Goal: Task Accomplishment & Management: Use online tool/utility

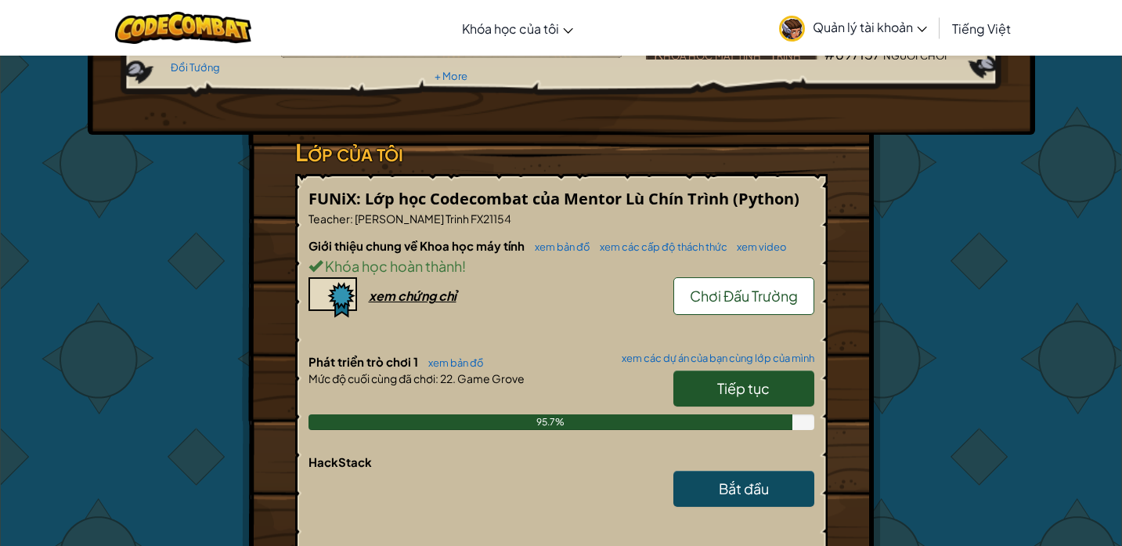
scroll to position [222, 0]
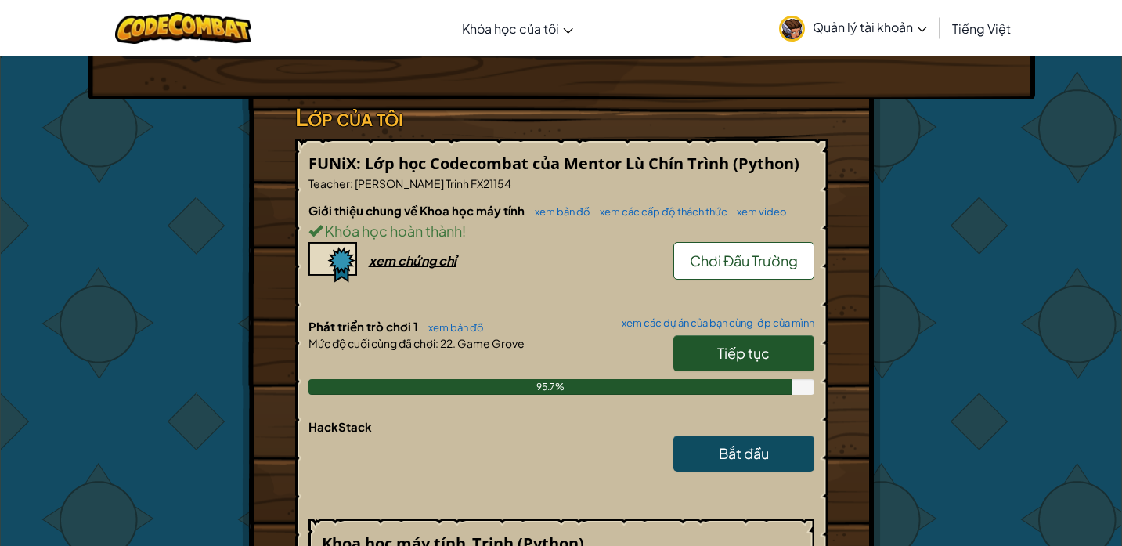
click at [923, 24] on span "Quản lý tài khoản" at bounding box center [870, 27] width 114 height 16
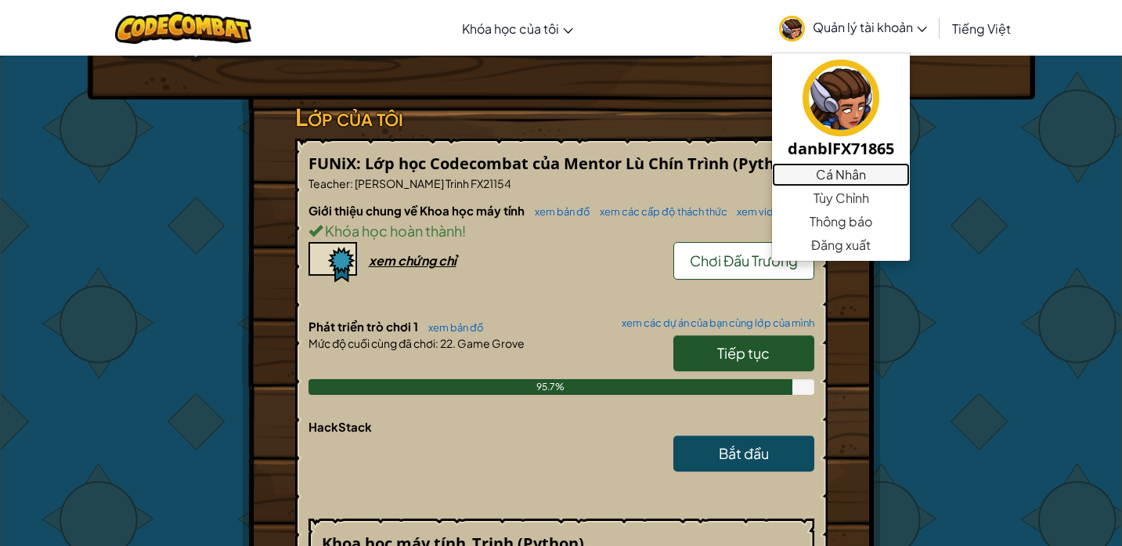
click at [838, 168] on link "Cá Nhân" at bounding box center [841, 174] width 138 height 23
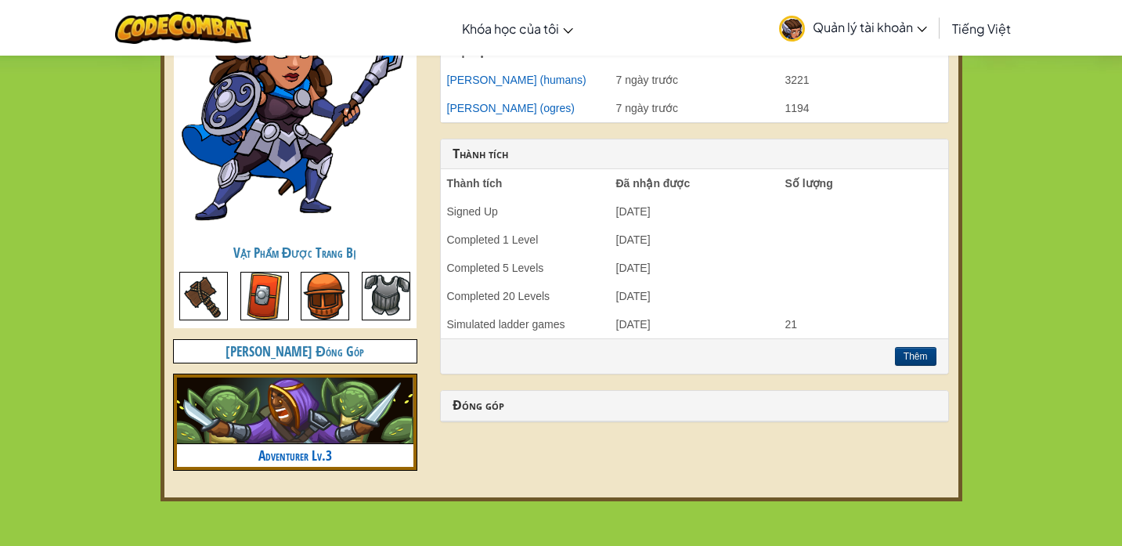
scroll to position [604, 0]
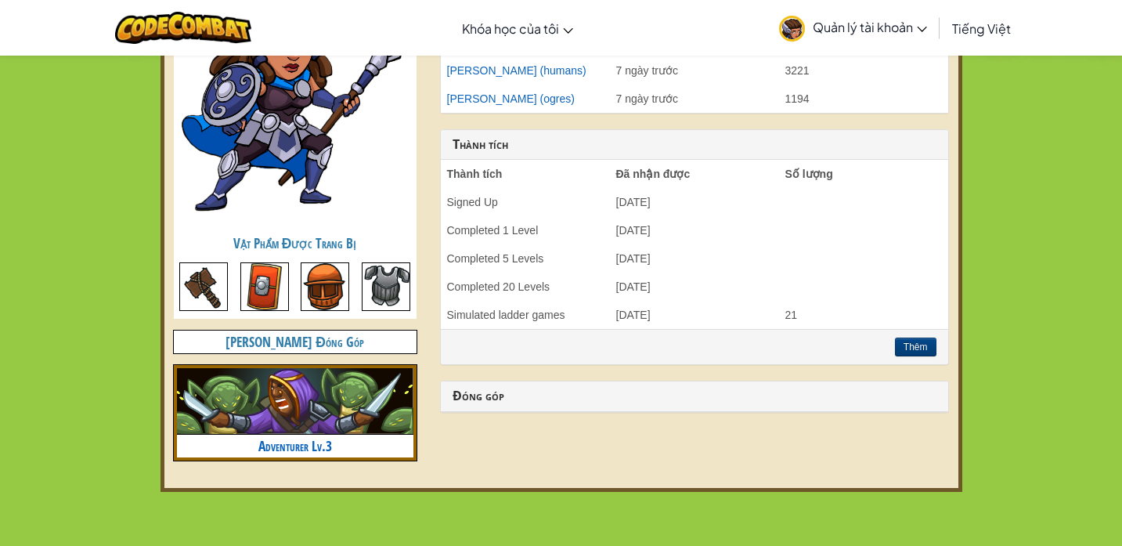
click at [297, 283] on div at bounding box center [295, 290] width 243 height 56
click at [199, 296] on img at bounding box center [203, 286] width 49 height 49
click at [267, 287] on img at bounding box center [264, 286] width 49 height 49
click at [349, 286] on img at bounding box center [325, 286] width 49 height 49
click at [374, 286] on img at bounding box center [386, 286] width 49 height 49
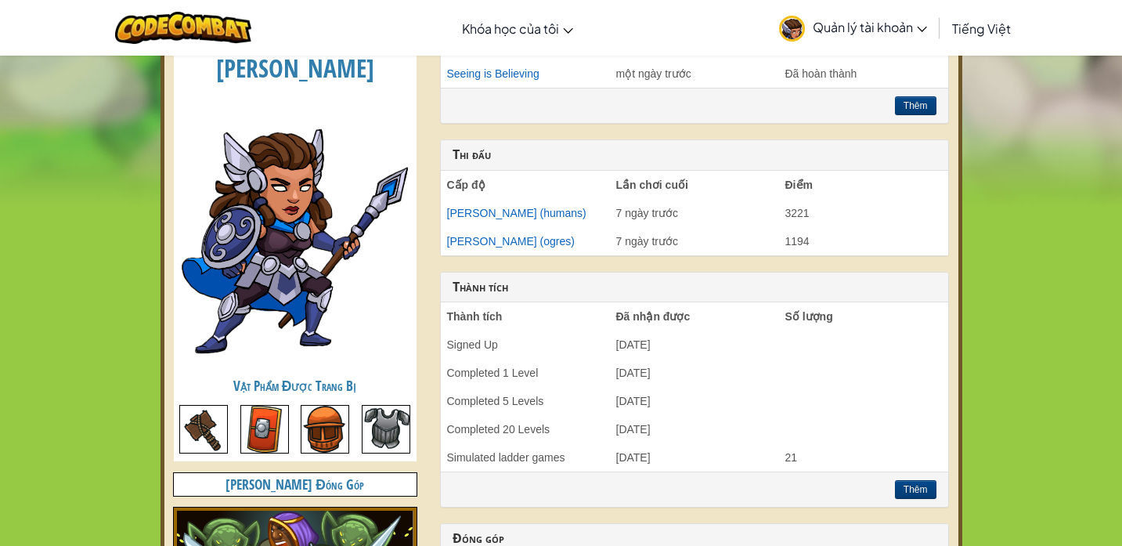
scroll to position [463, 0]
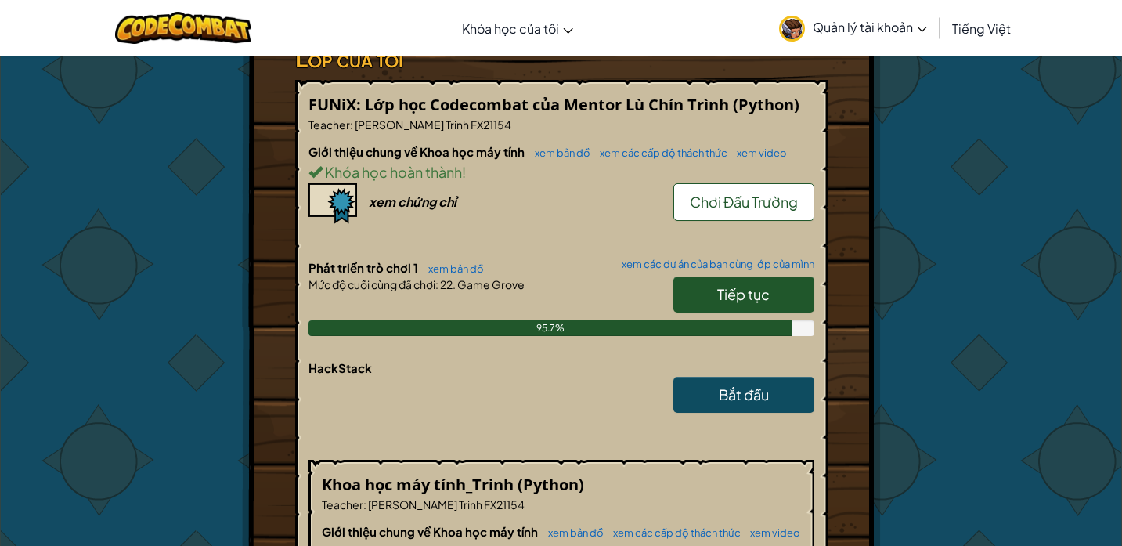
scroll to position [295, 0]
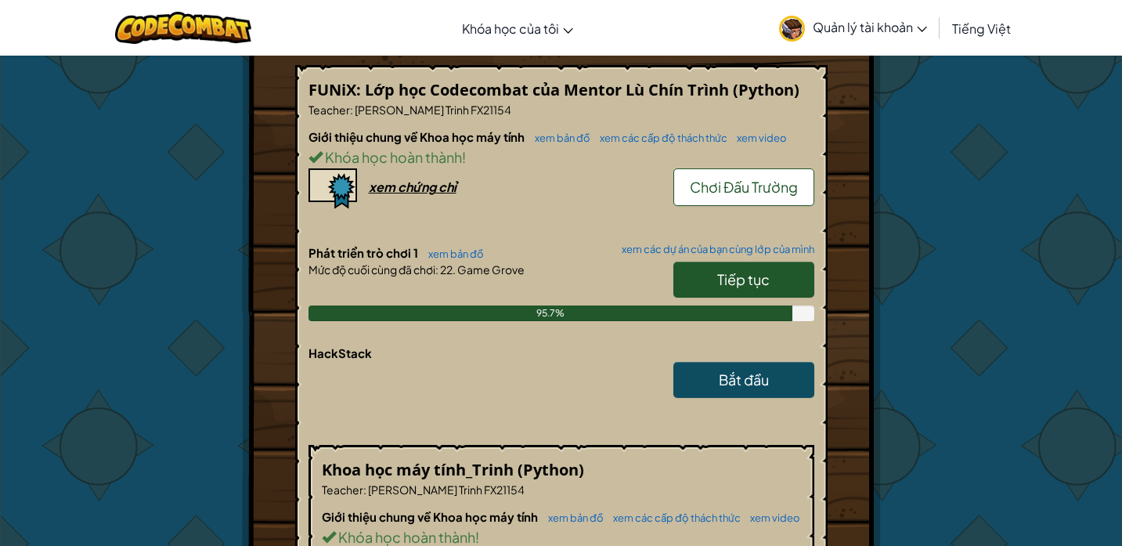
click at [715, 272] on link "Tiếp tục" at bounding box center [743, 279] width 141 height 36
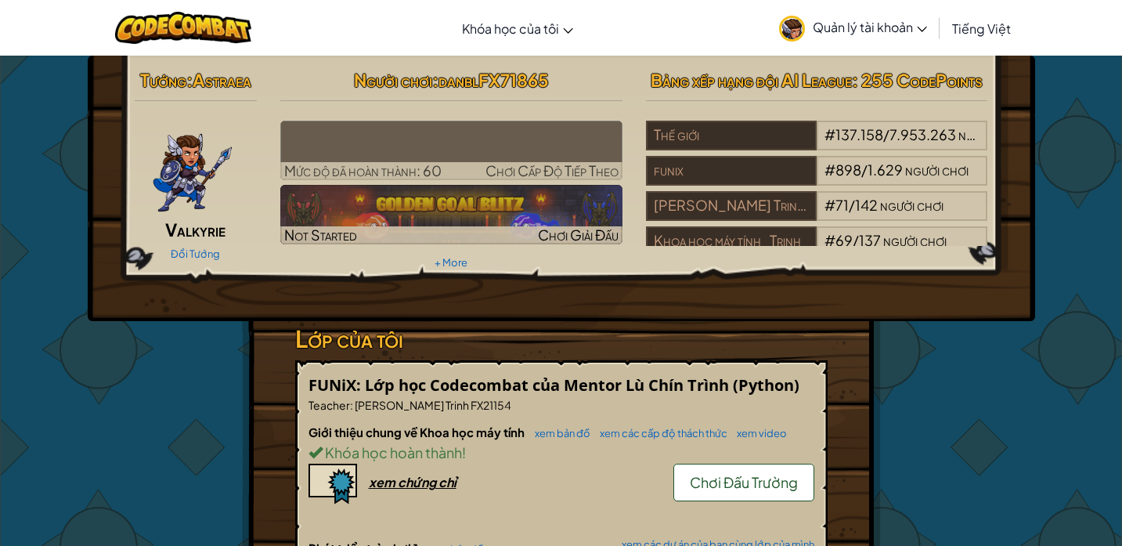
select select "vi"
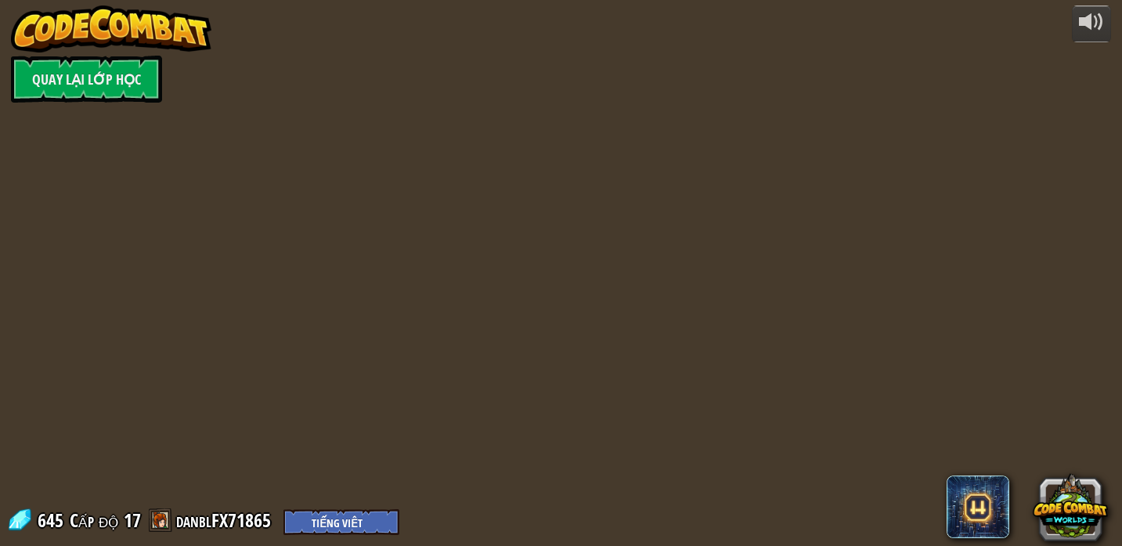
select select "vi"
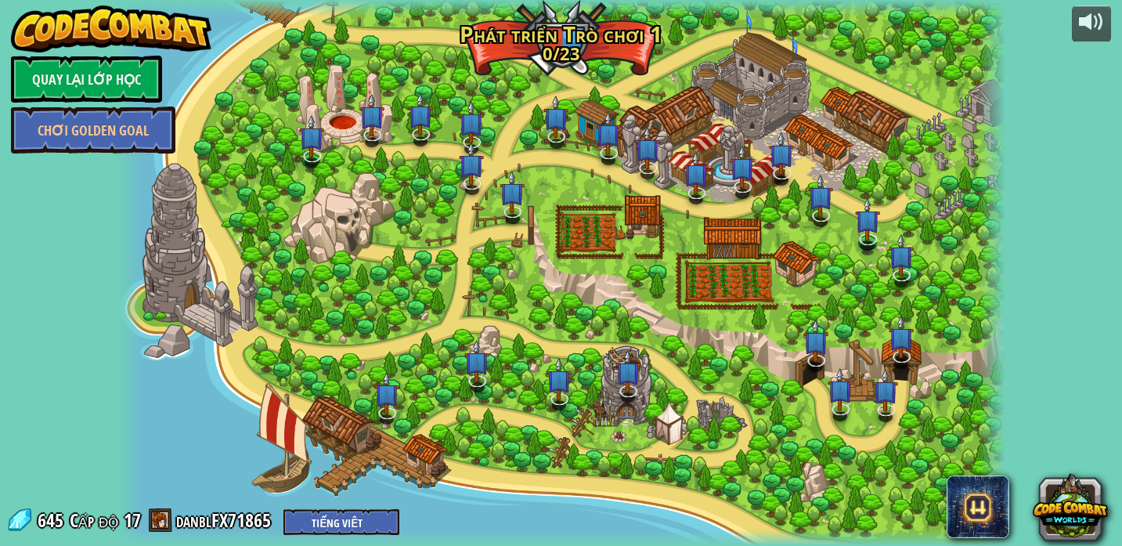
select select "vi"
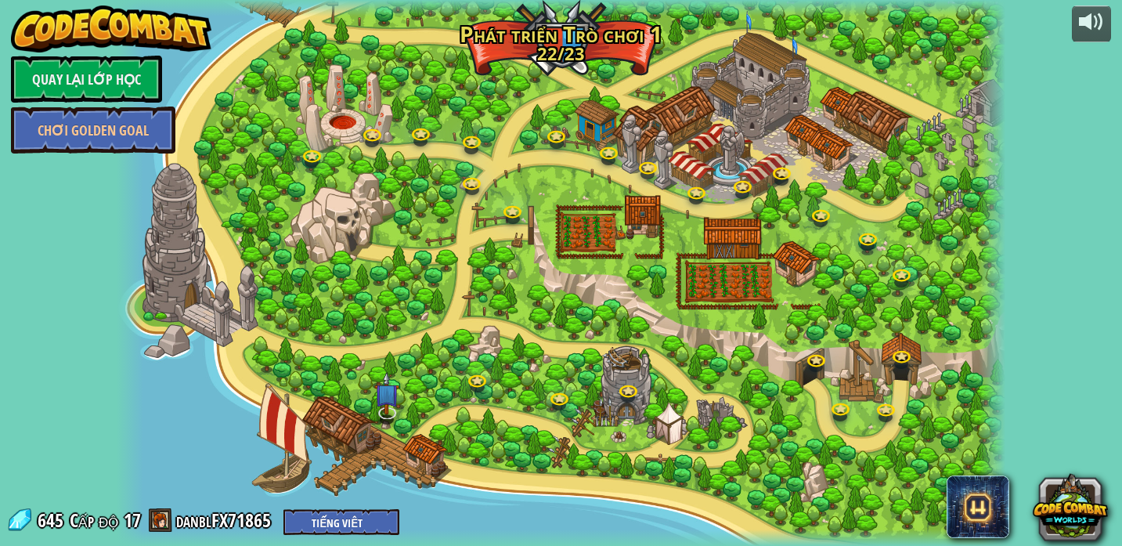
select select "vi"
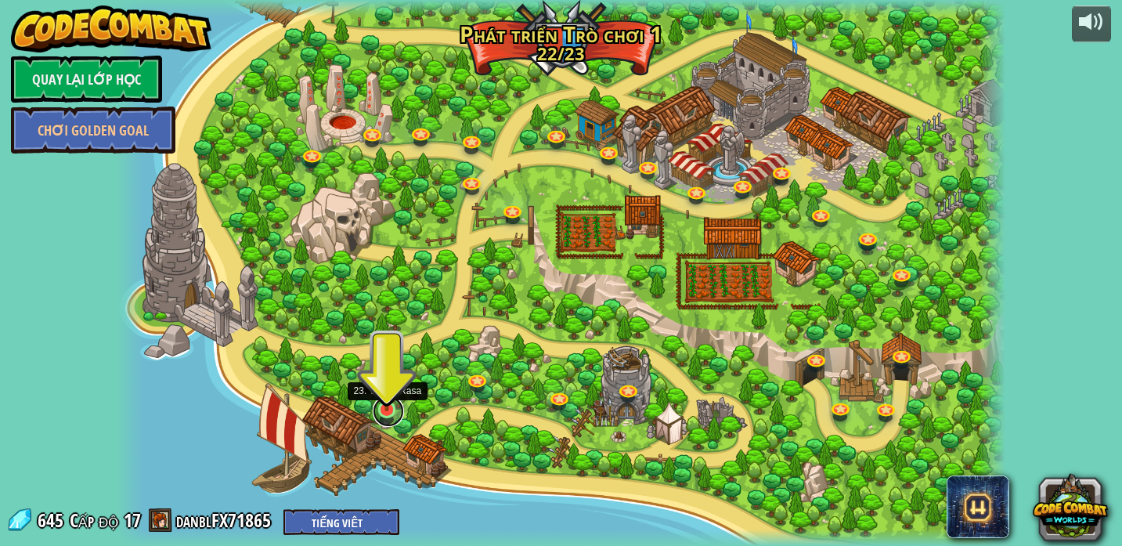
click at [385, 410] on link at bounding box center [388, 410] width 31 height 31
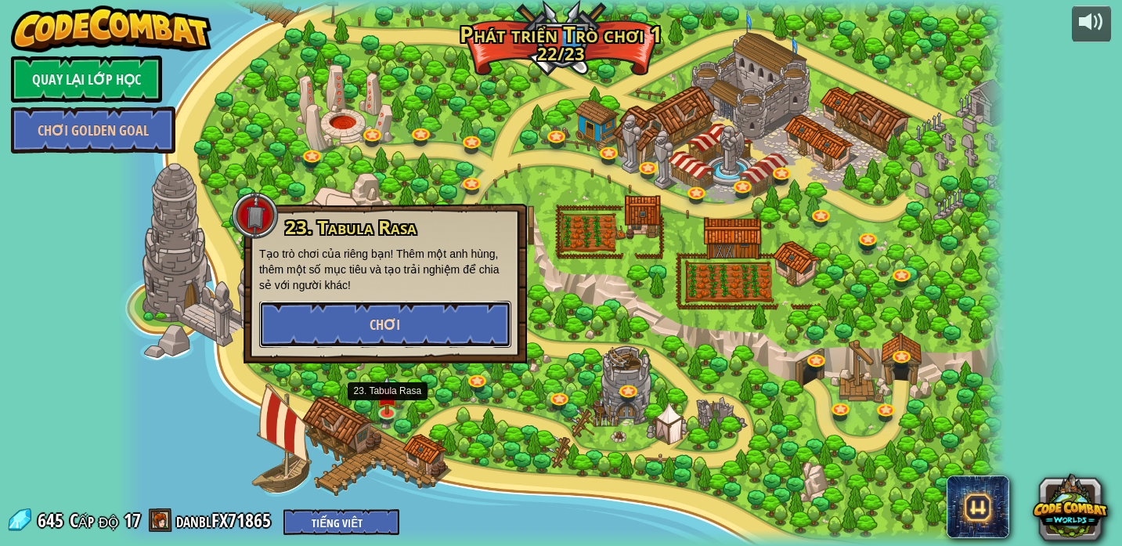
click at [370, 330] on span "Chơi" at bounding box center [385, 325] width 31 height 20
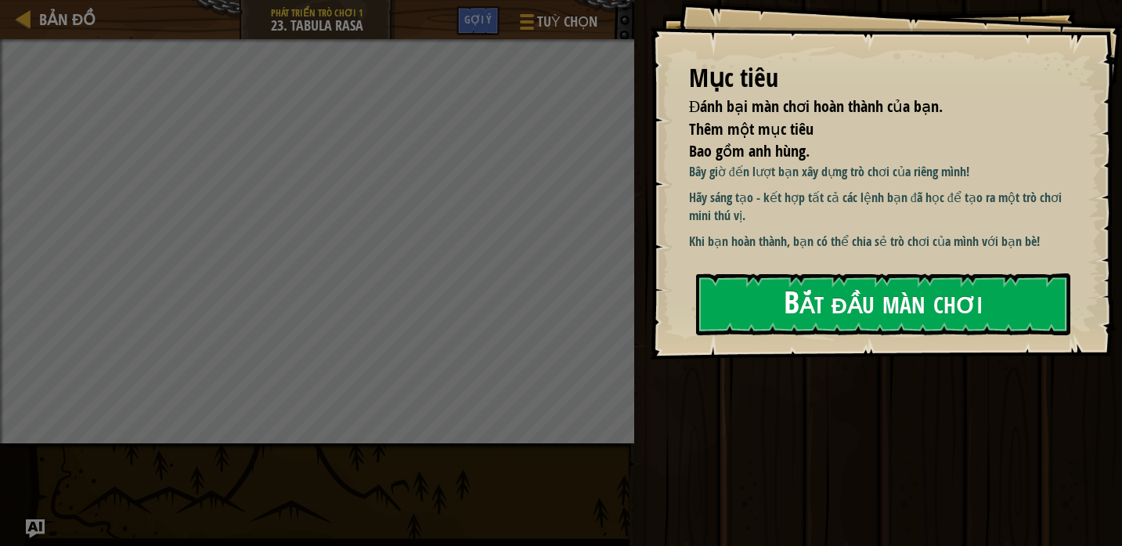
click at [803, 322] on button "Bắt đầu màn chơi" at bounding box center [883, 304] width 374 height 62
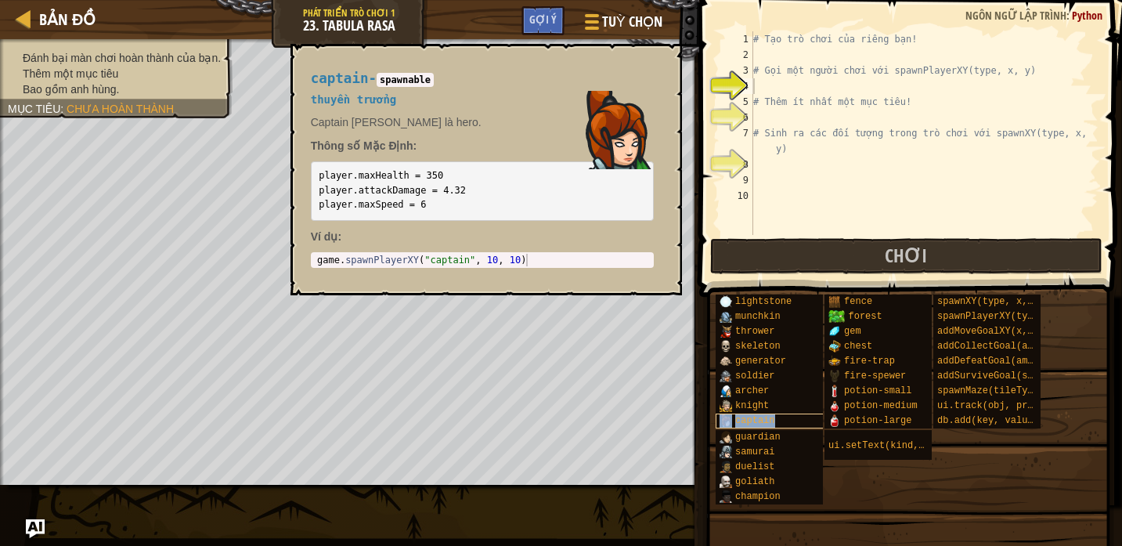
click at [781, 416] on div "captain" at bounding box center [772, 420] width 112 height 15
type textarea "game.spawnPlayerXY("captain", 10, 10)"
drag, startPoint x: 535, startPoint y: 259, endPoint x: 300, endPoint y: 257, distance: 235.7
click at [300, 258] on div "captain - spawnable thuyền trưởng Captain [PERSON_NAME] là hero. Thông số Mặc Đ…" at bounding box center [482, 169] width 365 height 226
click at [784, 82] on div "# Tạo trò chơi của riêng bạn! # Gọi một người chơi với spawnPlayerXY(type, x, y…" at bounding box center [924, 148] width 348 height 235
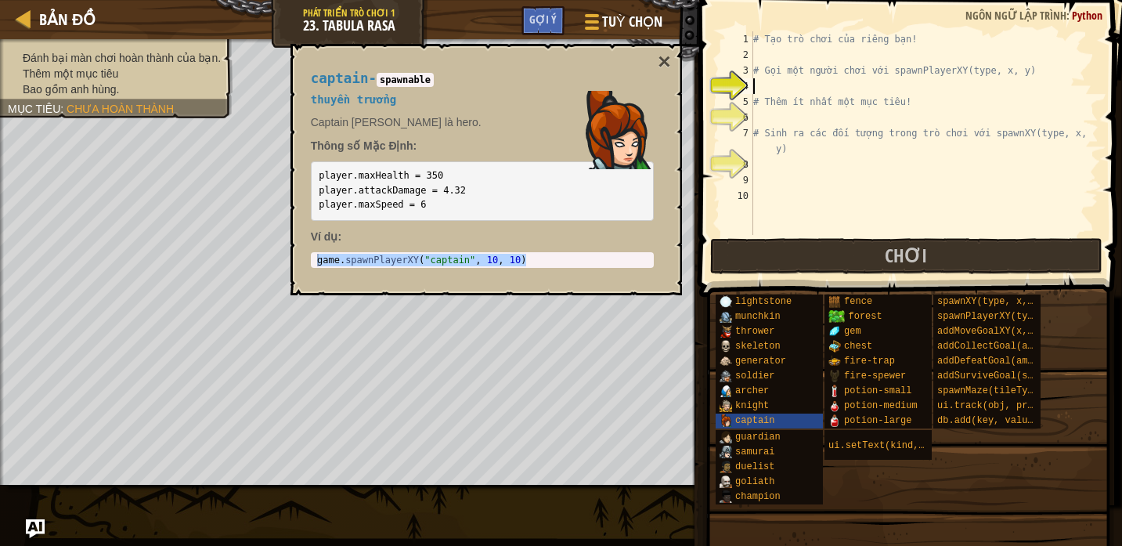
paste textarea "game.spawnPlayerXY("captain", 10, 10)"
type textarea "game.spawnPlayerXY("captain", 10, 10)"
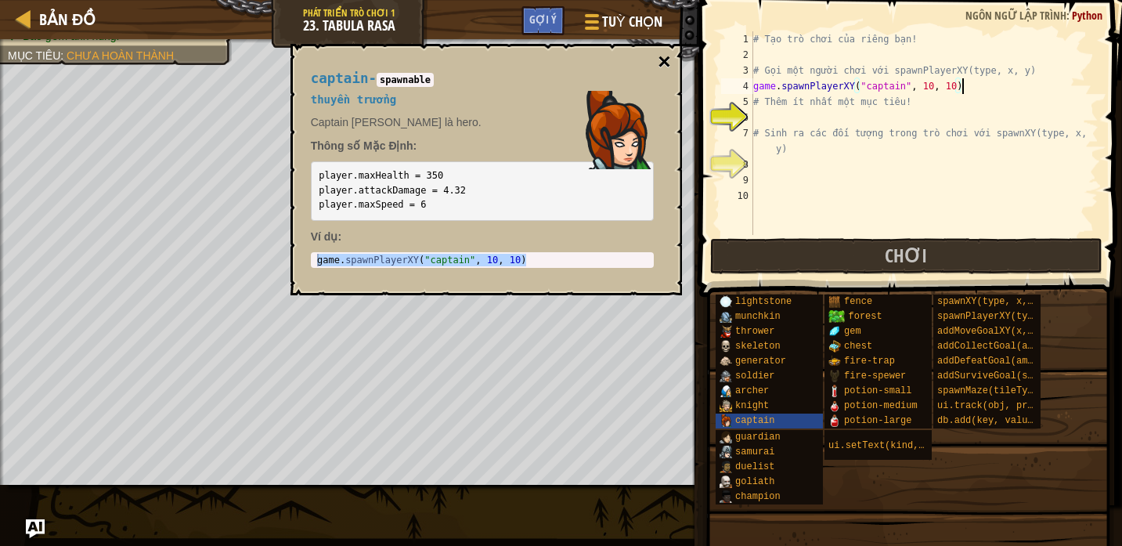
click at [666, 66] on button "×" at bounding box center [664, 62] width 13 height 22
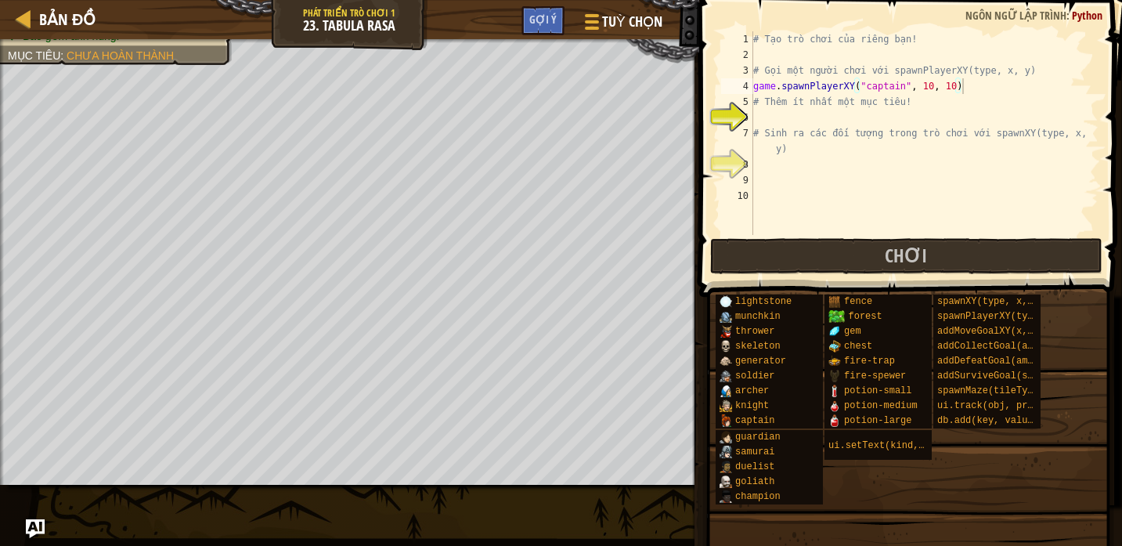
click at [790, 113] on div "# Tạo trò chơi của riêng bạn! # Gọi một người chơi với spawnPlayerXY(type, x, y…" at bounding box center [924, 148] width 348 height 235
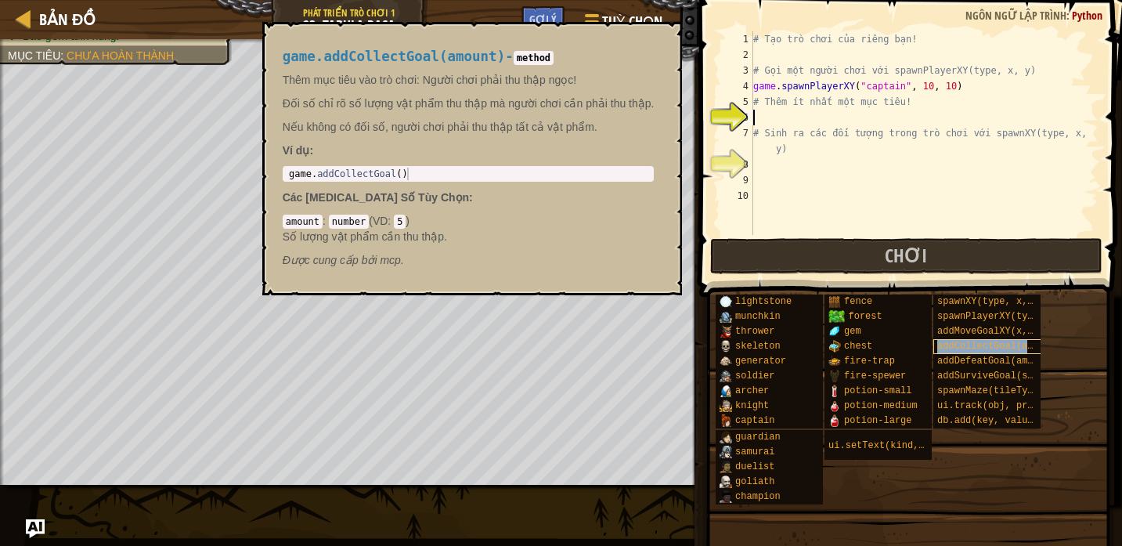
click at [989, 346] on span "addCollectGoal(amount)" at bounding box center [999, 346] width 124 height 11
type textarea "game.addCollectGoal()"
click at [220, 0] on body "Bản đồ Phát triển trò chơi 1 23. Tabula Rasa Tuỳ chọn Xong Gợi ý 1 הההההההההההה…" at bounding box center [561, 0] width 1122 height 0
click at [664, 37] on button "×" at bounding box center [664, 40] width 13 height 22
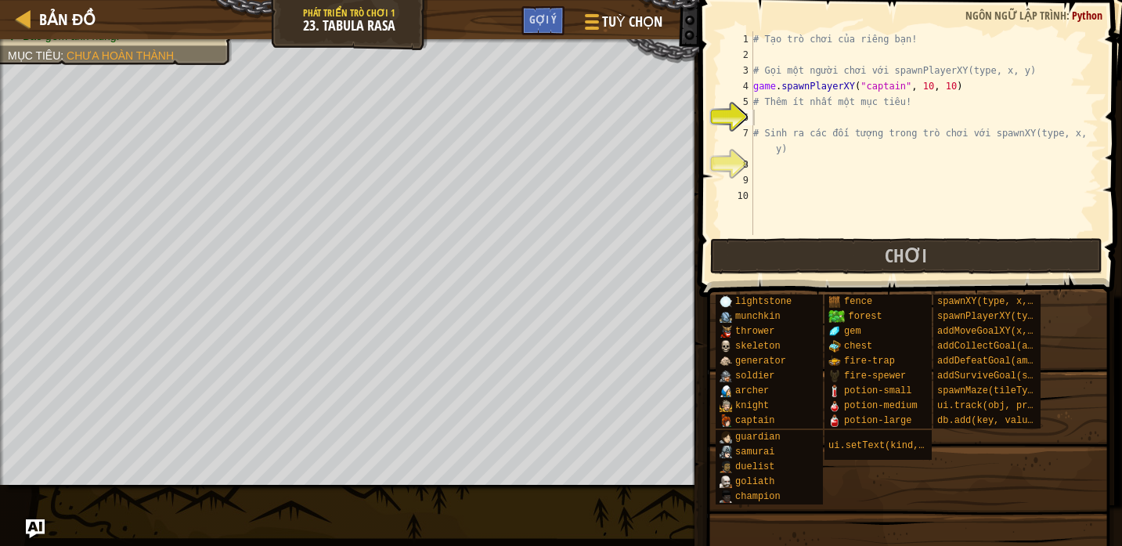
click at [823, 116] on div "# Tạo trò chơi của riêng bạn! # Gọi một người chơi với spawnPlayerXY(type, x, y…" at bounding box center [924, 148] width 348 height 235
paste textarea "game.addCollectGoal()"
click at [867, 117] on div "# Tạo trò chơi của riêng bạn! # Gọi một người chơi với spawnPlayerXY(type, x, y…" at bounding box center [924, 148] width 348 height 235
type textarea "game.addCollectGoal(5)"
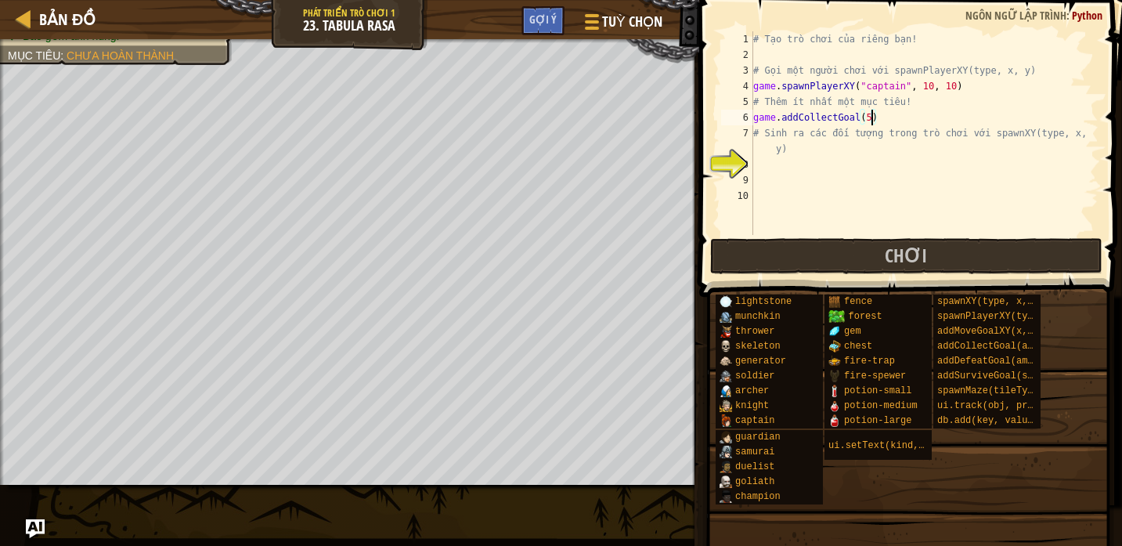
click at [881, 114] on div "# Tạo trò chơi của riêng bạn! # Gọi một người chơi với spawnPlayerXY(type, x, y…" at bounding box center [924, 148] width 348 height 235
click at [827, 172] on div "# Tạo trò chơi của riêng bạn! # Gọi một người chơi với spawnPlayerXY(type, x, y…" at bounding box center [924, 148] width 348 height 235
click at [831, 197] on div "# Tạo trò chơi của riêng bạn! # Gọi một người chơi với spawnPlayerXY(type, x, y…" at bounding box center [924, 148] width 348 height 235
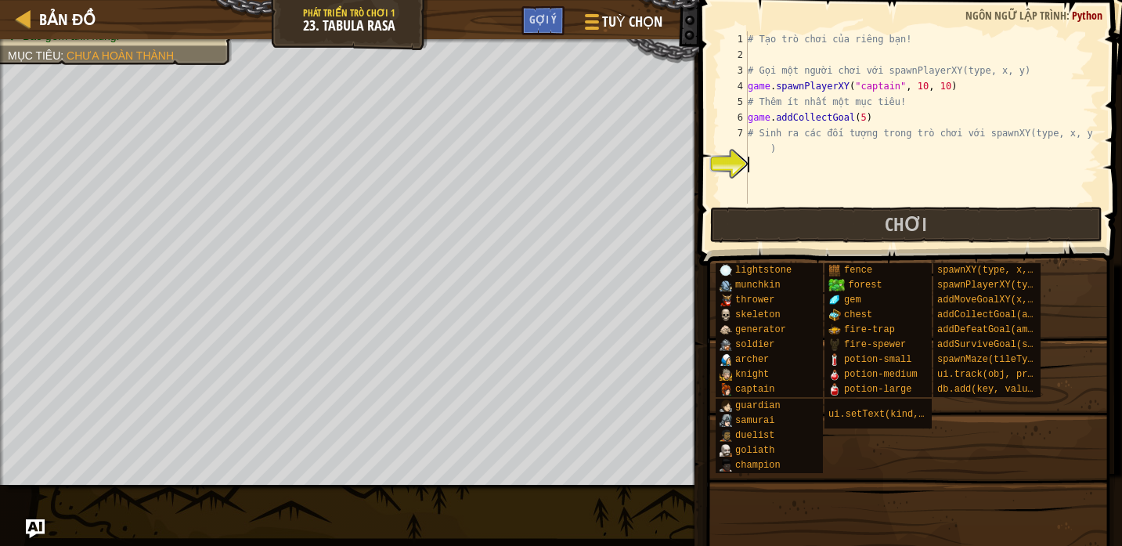
click at [768, 150] on div "# Tạo trò chơi của riêng bạn! # Gọi một người chơi với spawnPlayerXY(type, x, y…" at bounding box center [921, 133] width 354 height 204
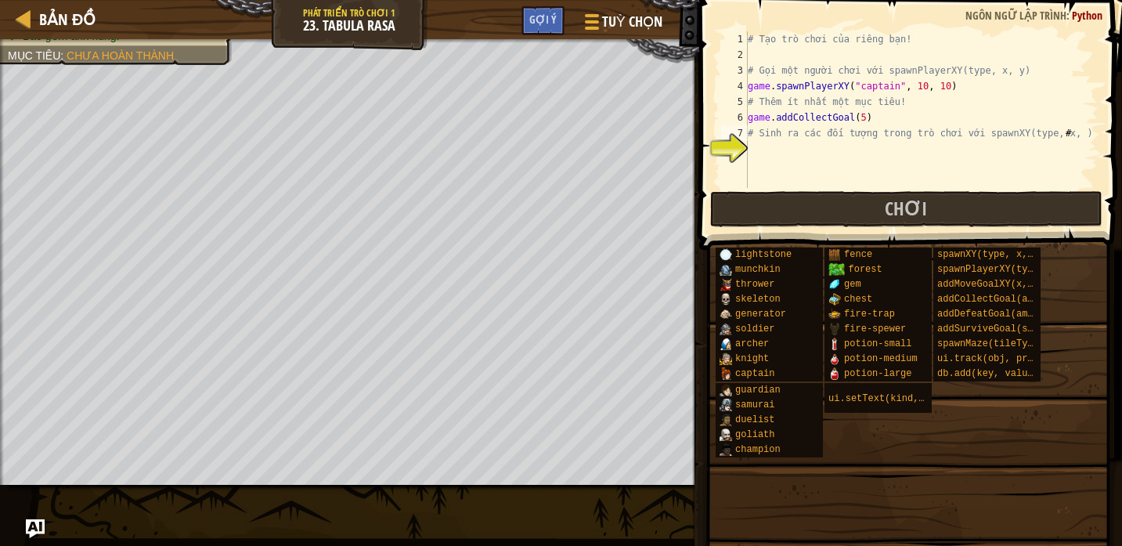
scroll to position [0, 0]
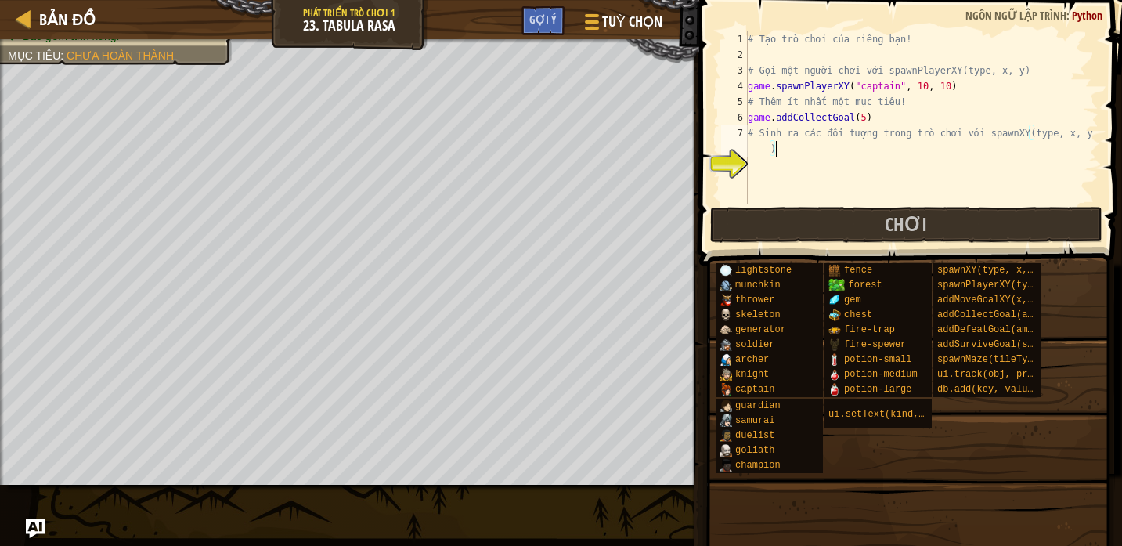
click at [939, 152] on div "# Tạo trò chơi của riêng bạn! # Gọi một người chơi với spawnPlayerXY(type, x, y…" at bounding box center [921, 133] width 354 height 204
click at [769, 147] on div "# Tạo trò chơi của riêng bạn! # Gọi một người chơi với spawnPlayerXY(type, x, y…" at bounding box center [921, 133] width 354 height 204
click at [813, 123] on div "# Tạo trò chơi của riêng bạn! # Gọi một người chơi với spawnPlayerXY(type, x, y…" at bounding box center [921, 133] width 354 height 204
type textarea "game.addCollectGoal(5)"
click at [792, 171] on div "# Tạo trò chơi của riêng bạn! # Gọi một người chơi với spawnPlayerXY(type, x, y…" at bounding box center [921, 133] width 354 height 204
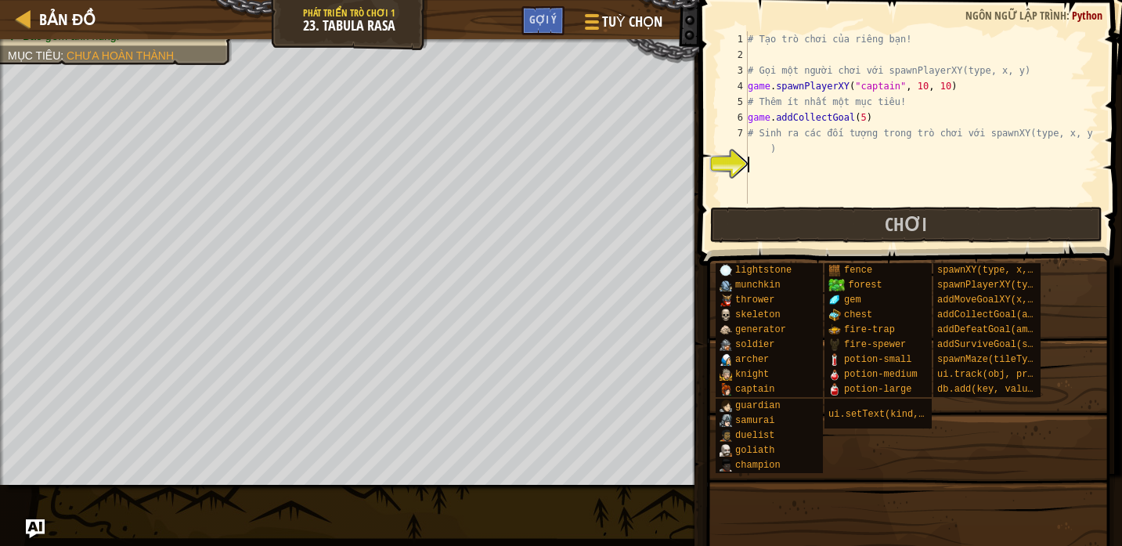
click at [784, 146] on div "# Tạo trò chơi của riêng bạn! # Gọi một người chơi với spawnPlayerXY(type, x, y…" at bounding box center [921, 133] width 354 height 204
type textarea "# Sinh ra các đối tượng trong trò chơi với spawnXY(type, x, y)"
click at [763, 162] on div "# Tạo trò chơi của riêng bạn! # Gọi một người chơi với spawnPlayerXY(type, x, y…" at bounding box center [921, 133] width 354 height 204
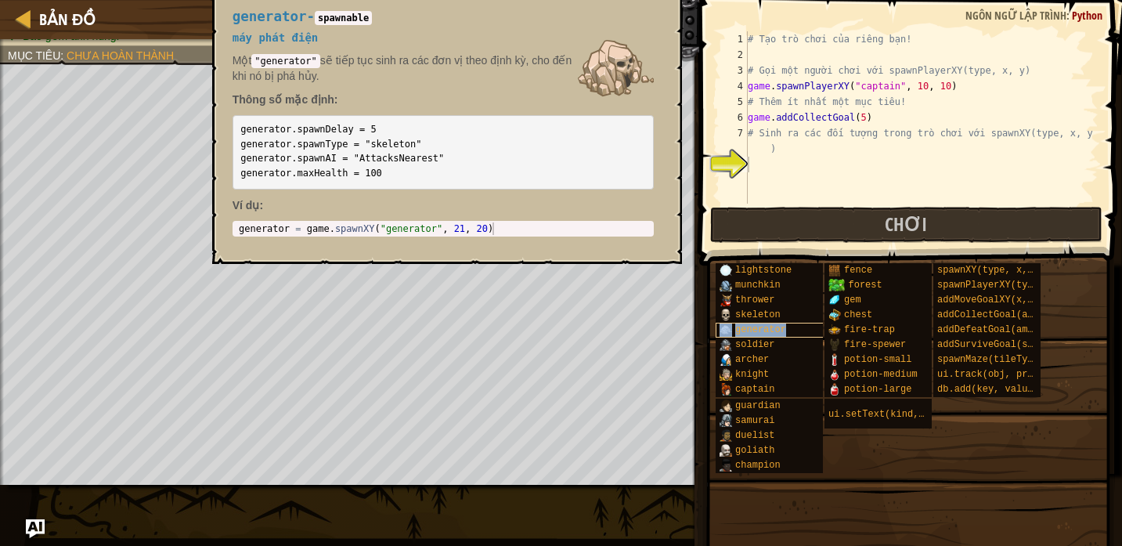
click at [793, 325] on div "generator" at bounding box center [772, 330] width 112 height 15
type textarea "generator = game.spawnXY("generator", 21, 20)"
drag, startPoint x: 503, startPoint y: 229, endPoint x: 308, endPoint y: 231, distance: 195.7
click at [308, 231] on div "generator = game . spawnXY ( "generator" , 21 , 20 )" at bounding box center [443, 241] width 415 height 38
click at [778, 164] on div "# Tạo trò chơi của riêng bạn! # Gọi một người chơi với spawnPlayerXY(type, x, y…" at bounding box center [921, 133] width 354 height 204
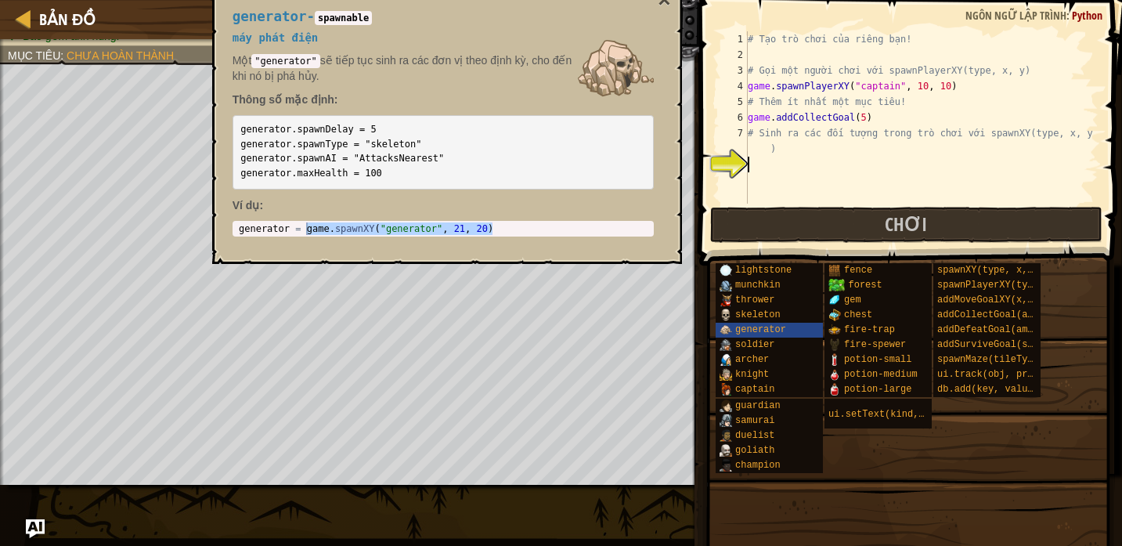
paste textarea "game.spawnXY("generator", 21, 20)"
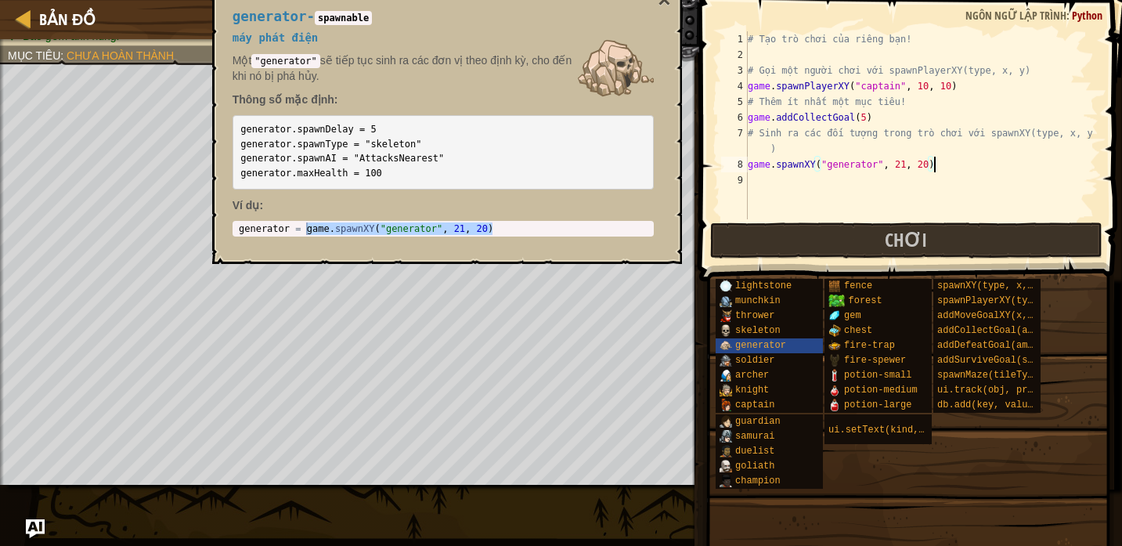
click at [424, 147] on pre "generator.spawnDelay = 5 generator.spawnType = "skeleton" generator.spawnAI = "…" at bounding box center [443, 152] width 421 height 74
click at [419, 142] on code "generator.spawnDelay = 5 generator.spawnType = "skeleton" generator.spawnAI = "…" at bounding box center [342, 151] width 204 height 55
drag, startPoint x: 503, startPoint y: 229, endPoint x: 223, endPoint y: 226, distance: 279.5
click at [224, 226] on div "generator - spawnable máy phát điện Một "generator" sẽ tiếp tục sinh ra các đơn…" at bounding box center [443, 123] width 443 height 257
drag, startPoint x: 934, startPoint y: 160, endPoint x: 736, endPoint y: 170, distance: 198.3
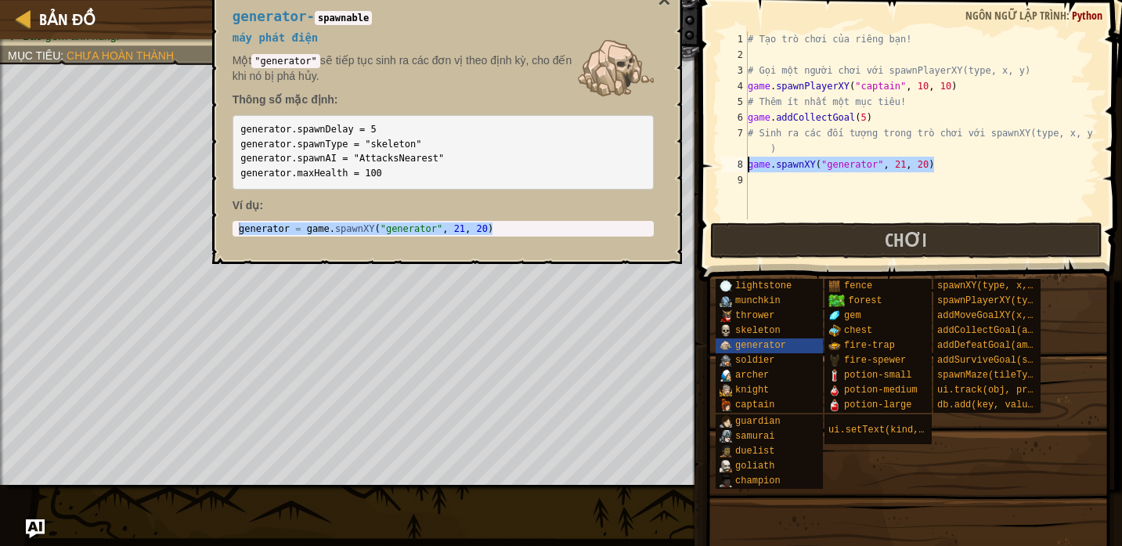
click at [735, 170] on div "game.spawnXY("generator", 21, 20) 1 2 3 4 5 6 7 8 9 # Tạo trò chơi của riêng bạ…" at bounding box center [908, 125] width 380 height 188
paste textarea "generator ="
type textarea "generator = game.spawnXY("generator", 21, 20)"
click at [763, 172] on div "# Tạo trò chơi của riêng bạn! # Gọi một người chơi với spawnPlayerXY(type, x, y…" at bounding box center [921, 140] width 354 height 219
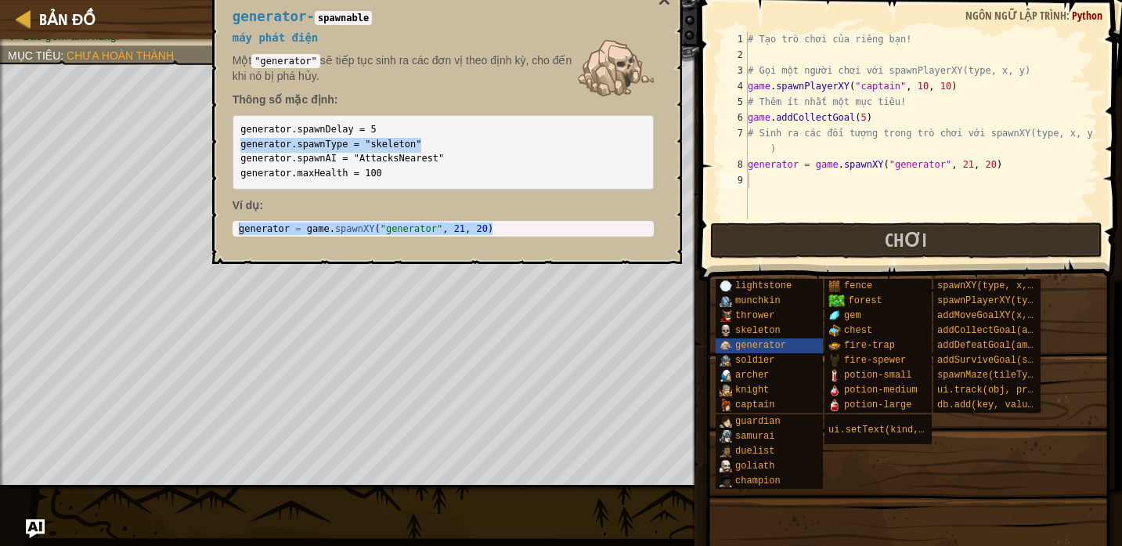
drag, startPoint x: 421, startPoint y: 142, endPoint x: 225, endPoint y: 140, distance: 196.5
click at [225, 141] on div "generator - spawnable máy phát điện Một "generator" sẽ tiếp tục sinh ra các đơn…" at bounding box center [443, 123] width 443 height 257
copy code "generator.spawnType = "skeleton""
click at [756, 181] on div "# Tạo trò chơi của riêng bạn! # Gọi một người chơi với spawnPlayerXY(type, x, y…" at bounding box center [921, 140] width 354 height 219
paste textarea "generator.spawnType = "skeleton""
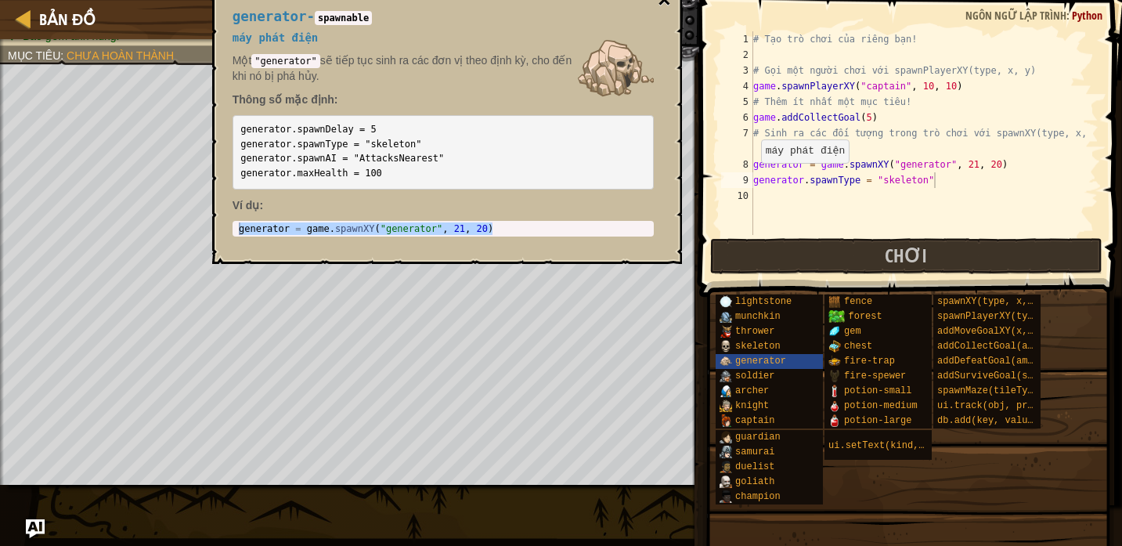
click at [661, 6] on button "×" at bounding box center [664, 0] width 13 height 22
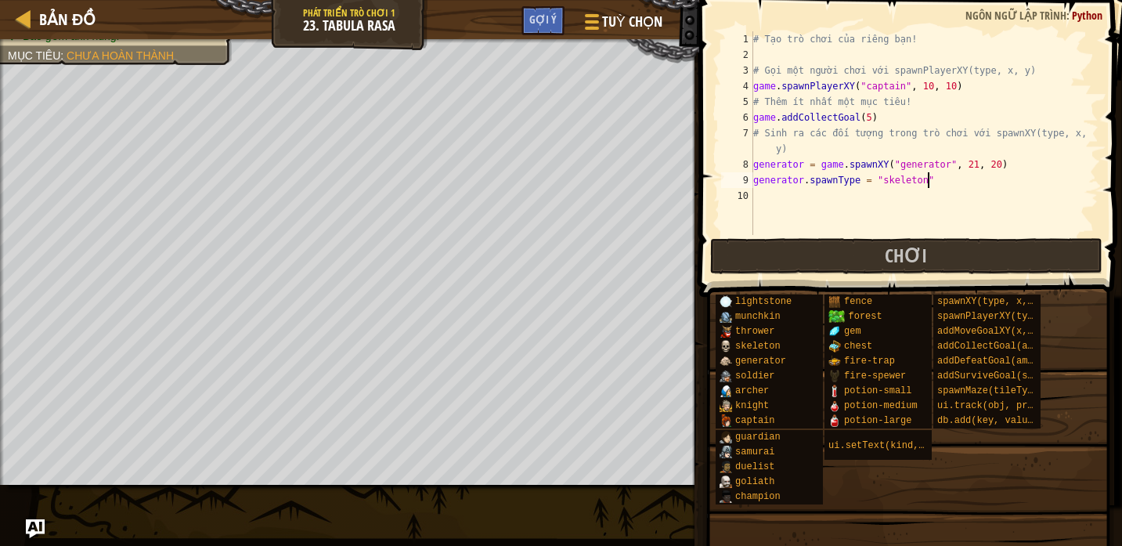
click at [925, 178] on div "# Tạo trò chơi của riêng bạn! # Gọi một người chơi với spawnPlayerXY(type, x, y…" at bounding box center [924, 148] width 348 height 235
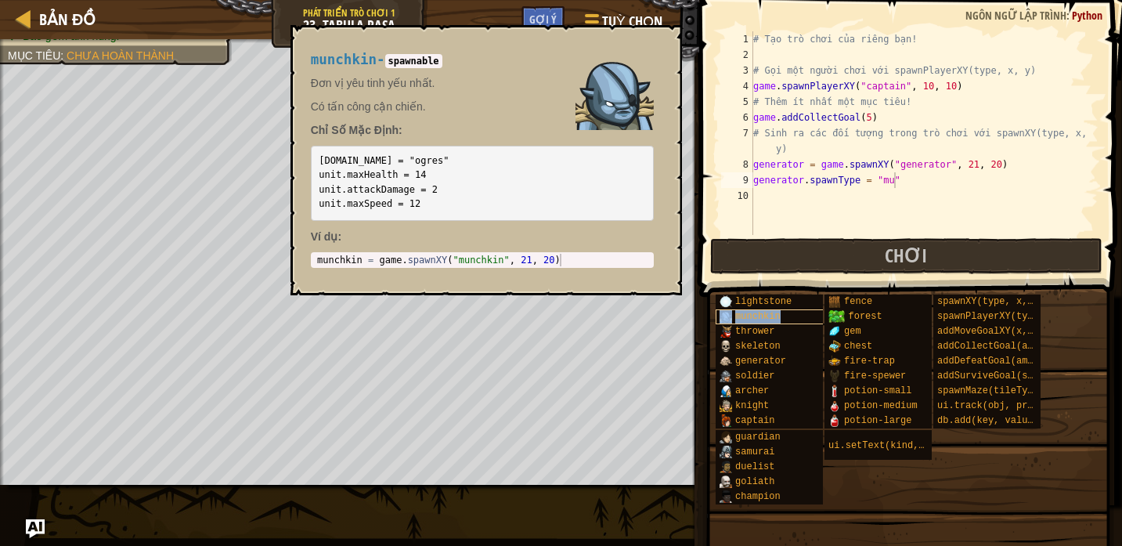
click at [794, 318] on div "munchkin" at bounding box center [772, 316] width 112 height 15
click at [1005, 184] on div "# Tạo trò chơi của riêng bạn! # Gọi một người chơi với spawnPlayerXY(type, x, y…" at bounding box center [924, 148] width 348 height 235
type textarea "generator.spawnType = "munchkin""
click at [903, 199] on div "# Tạo trò chơi của riêng bạn! # Gọi một người chơi với spawnPlayerXY(type, x, y…" at bounding box center [924, 148] width 348 height 235
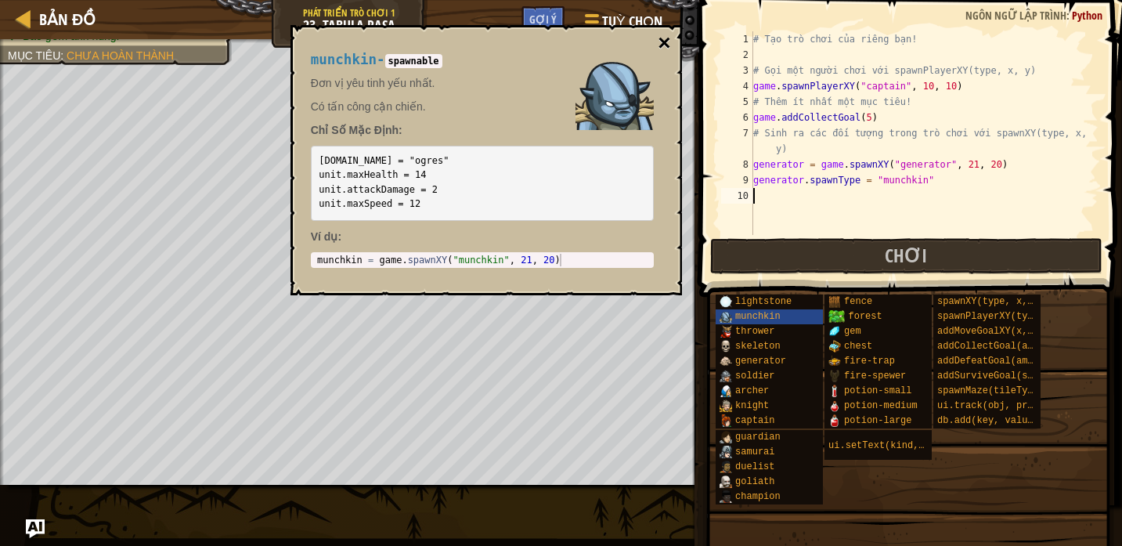
click at [669, 49] on button "×" at bounding box center [664, 43] width 13 height 22
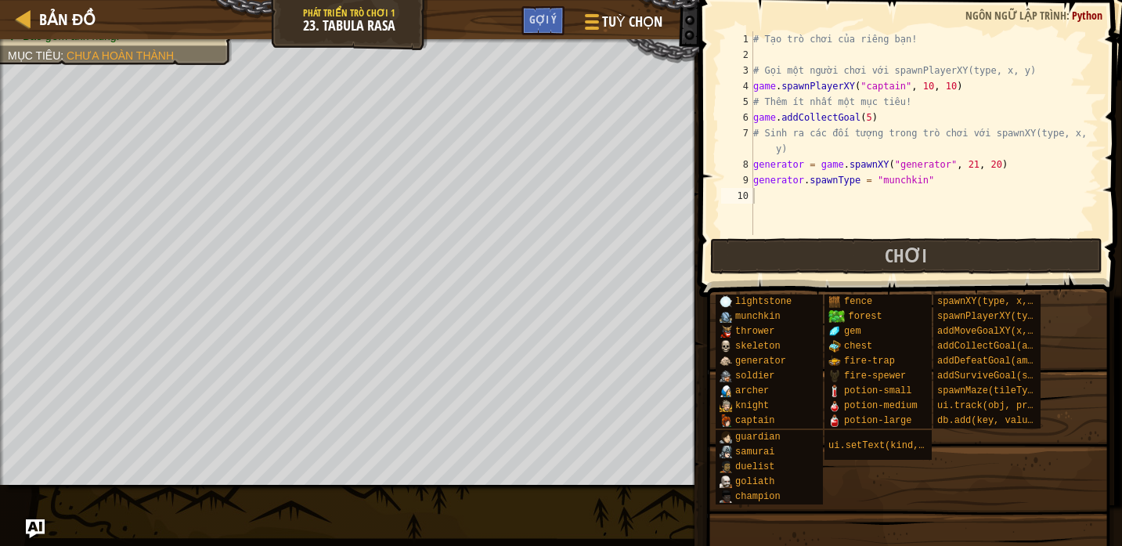
type textarea "game.spawnPlayerXY("captain", 10, 10)"
click at [979, 85] on div "# Tạo trò chơi của riêng bạn! # Gọi một người chơi với spawnPlayerXY(type, x, y…" at bounding box center [924, 148] width 348 height 235
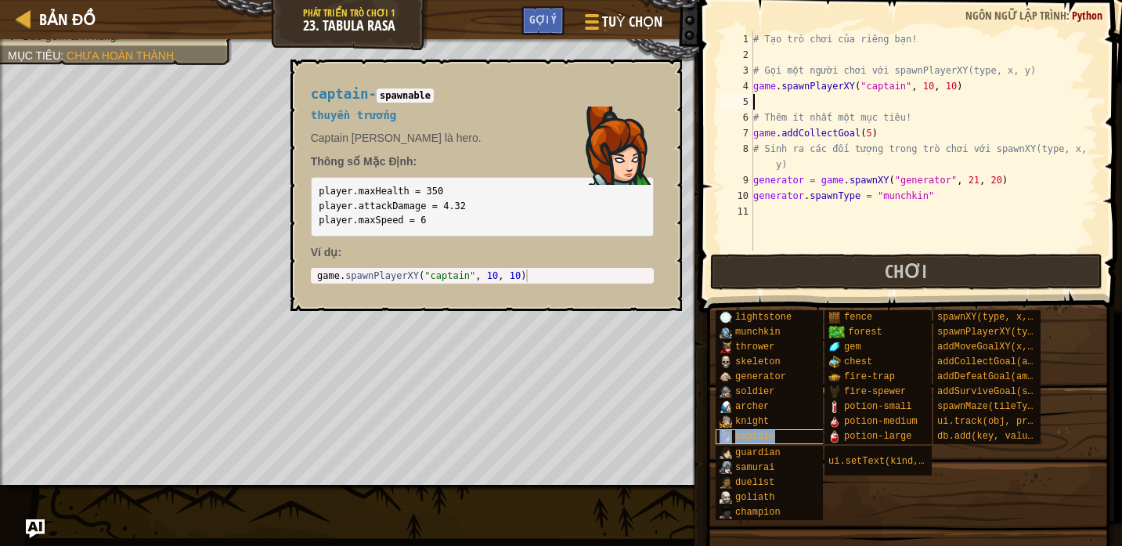
click at [790, 438] on div "captain" at bounding box center [772, 436] width 112 height 15
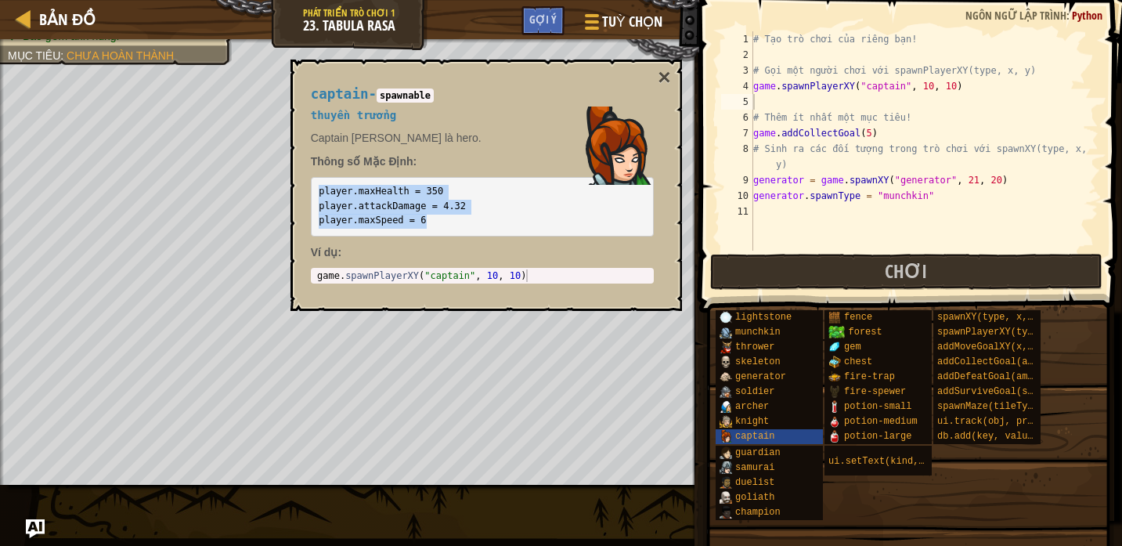
drag, startPoint x: 318, startPoint y: 191, endPoint x: 449, endPoint y: 220, distance: 134.7
click at [449, 220] on pre "player.maxHealth = 350 player.attackDamage = 4.32 player.maxSpeed = 6" at bounding box center [482, 207] width 343 height 60
copy code "player.maxHealth = 350 player.attackDamage = 4.32 player.maxSpeed = 6"
click at [667, 74] on button "×" at bounding box center [664, 78] width 13 height 22
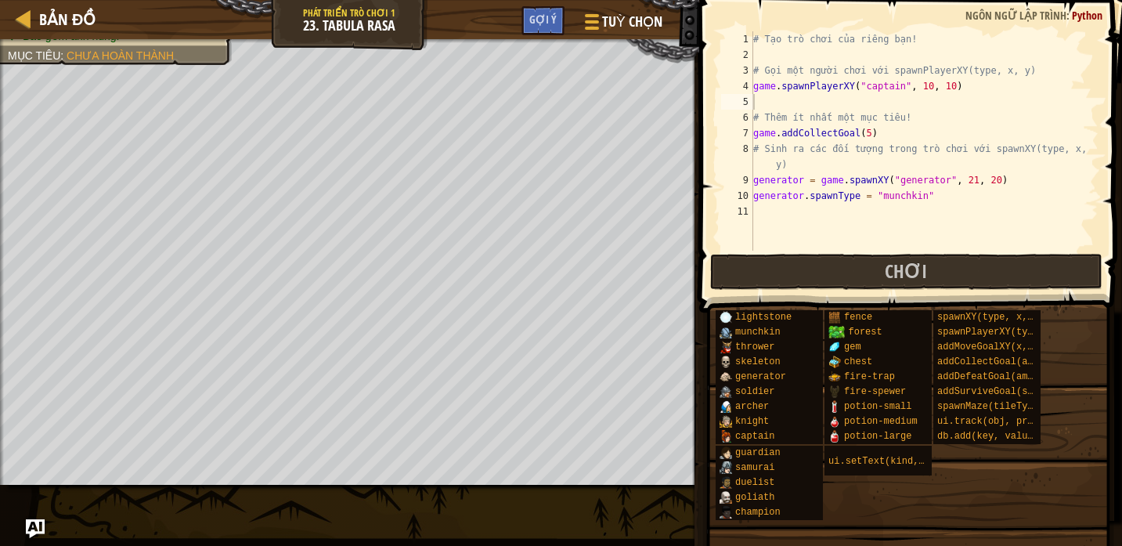
click at [755, 85] on div "# Tạo trò chơi của riêng bạn! # Gọi một người chơi với spawnPlayerXY(type, x, y…" at bounding box center [924, 156] width 348 height 251
type textarea "player = game.spawnPlayerXY("captain", 10, 10)"
click at [760, 106] on div "# Tạo trò chơi của riêng bạn! # Gọi một người chơi với spawnPlayerXY(type, x, y…" at bounding box center [924, 156] width 348 height 251
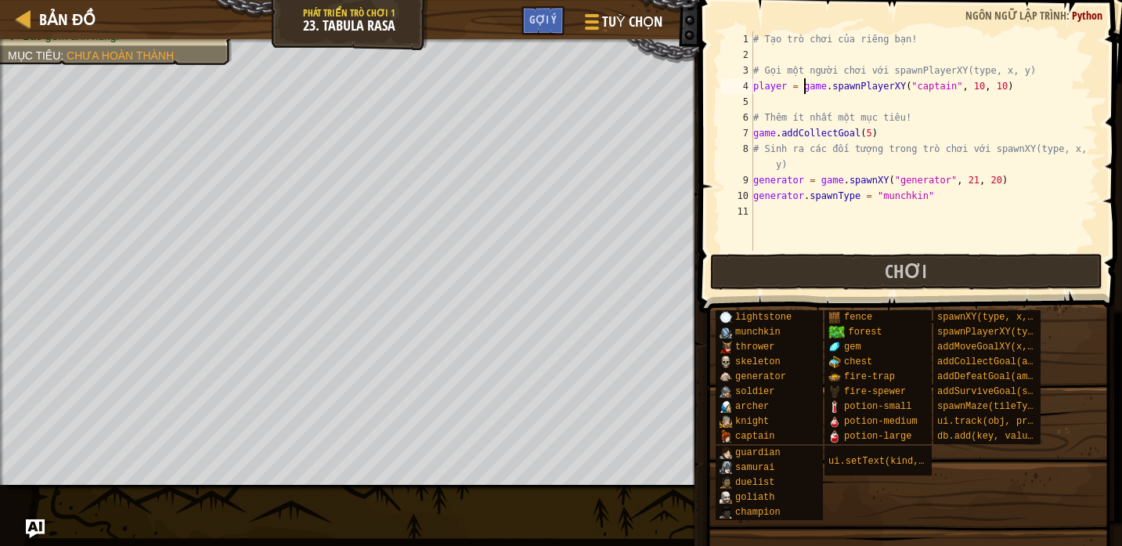
scroll to position [7, 0]
paste textarea "player.maxSpeed = 6"
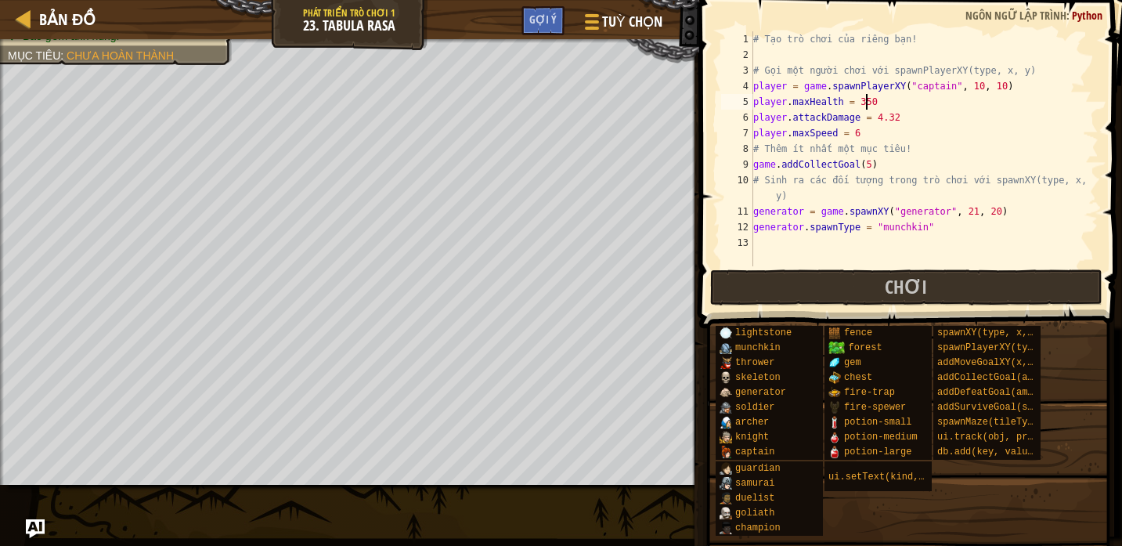
click at [867, 101] on div "# Tạo trò chơi của riêng bạn! # Gọi một người chơi với spawnPlayerXY(type, x, y…" at bounding box center [924, 164] width 348 height 266
click at [892, 116] on div "# Tạo trò chơi của riêng bạn! # Gọi một người chơi với spawnPlayerXY(type, x, y…" at bounding box center [924, 164] width 348 height 266
drag, startPoint x: 901, startPoint y: 117, endPoint x: 877, endPoint y: 115, distance: 24.3
click at [877, 115] on div "# Tạo trò chơi của riêng bạn! # Gọi một người chơi với spawnPlayerXY(type, x, y…" at bounding box center [924, 164] width 348 height 266
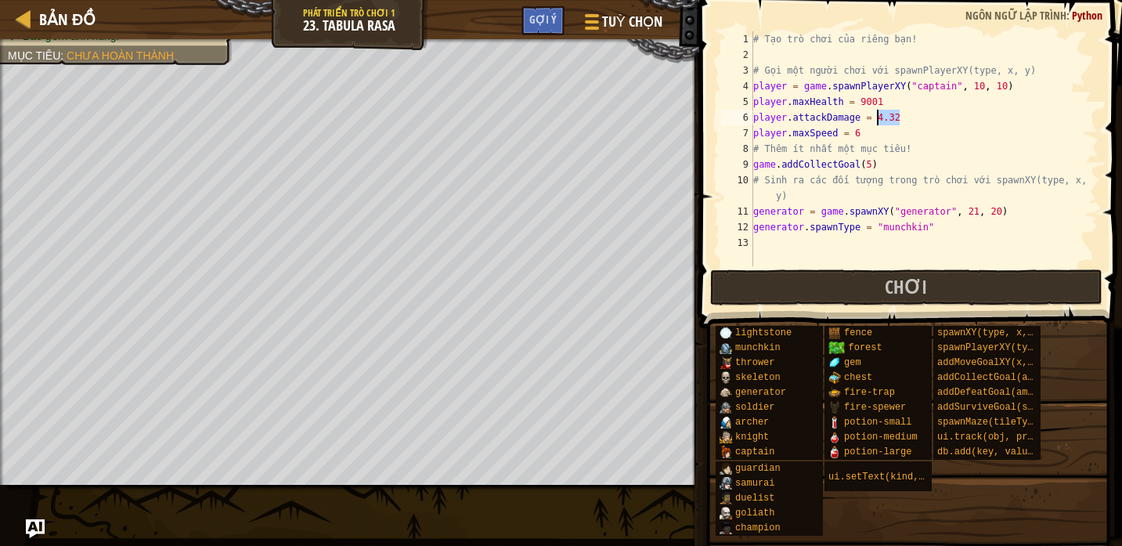
click at [881, 165] on div "# Tạo trò chơi của riêng bạn! # Gọi một người chơi với spawnPlayerXY(type, x, y…" at bounding box center [924, 164] width 348 height 266
drag, startPoint x: 906, startPoint y: 115, endPoint x: 877, endPoint y: 114, distance: 29.0
click at [877, 114] on div "# Tạo trò chơi của riêng bạn! # Gọi một người chơi với spawnPlayerXY(type, x, y…" at bounding box center [924, 164] width 348 height 266
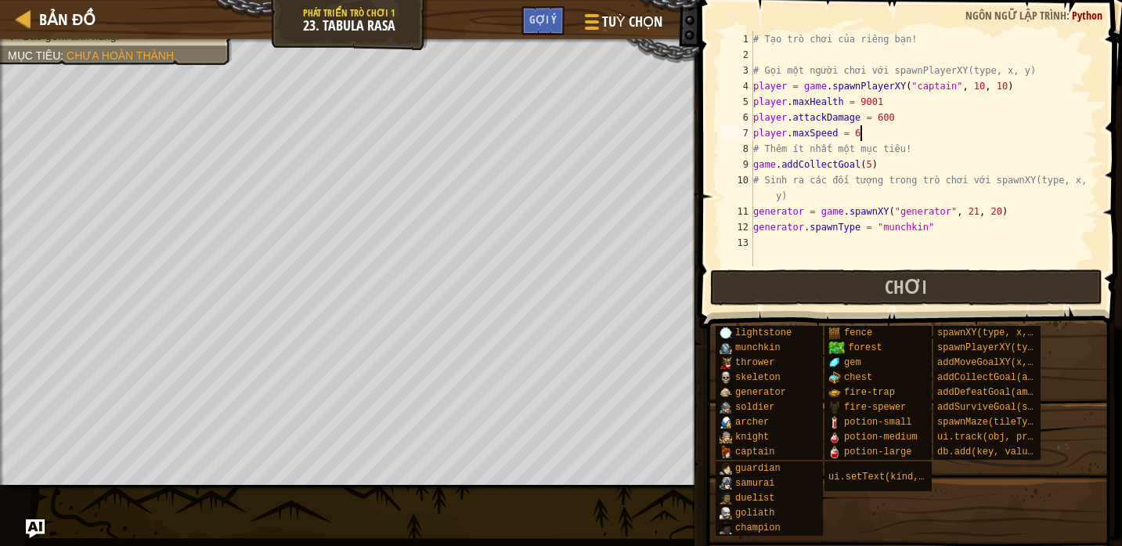
click at [862, 134] on div "# Tạo trò chơi của riêng bạn! # Gọi một người chơi với spawnPlayerXY(type, x, y…" at bounding box center [924, 164] width 348 height 266
click at [882, 164] on div "# Tạo trò chơi của riêng bạn! # Gọi một người chơi với spawnPlayerXY(type, x, y…" at bounding box center [924, 164] width 348 height 266
type textarea "game.addCollectGoal(5)"
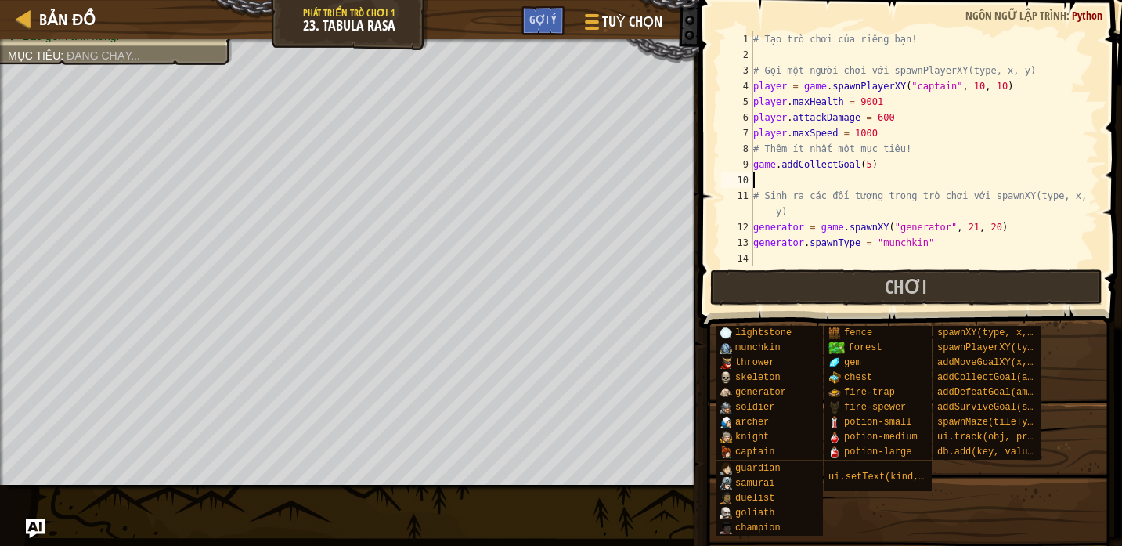
scroll to position [7, 0]
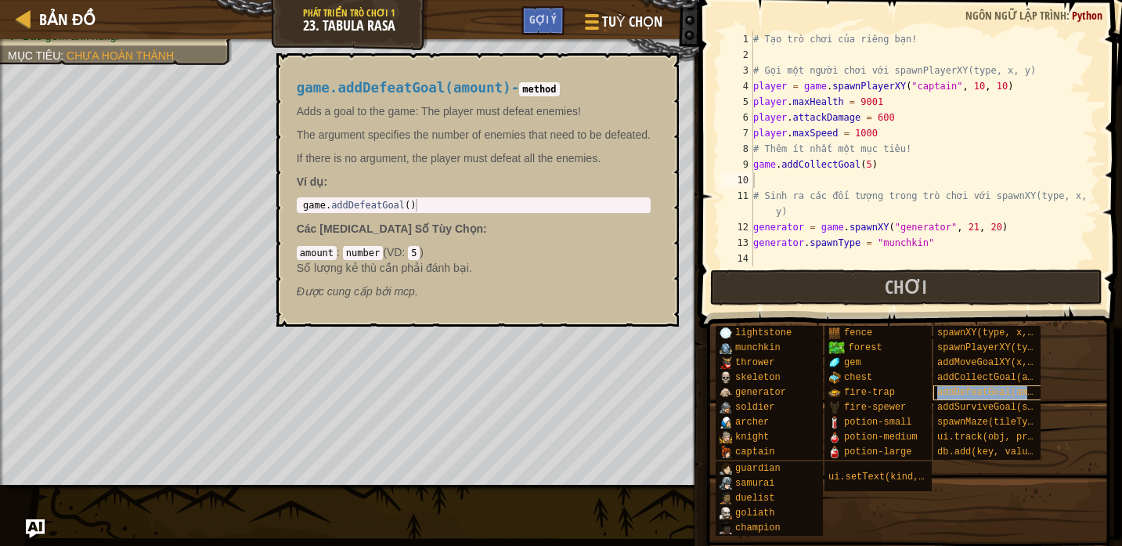
click at [1022, 391] on span "addDefeatGoal(amount)" at bounding box center [996, 392] width 118 height 11
type textarea "game.addDefeatGoal()"
click at [242, 0] on body "Bản đồ Phát triển trò chơi 1 23. Tabula Rasa Tuỳ chọn Xong Gợi ý 1 הההההההההההה…" at bounding box center [561, 0] width 1122 height 0
click at [662, 81] on button "×" at bounding box center [661, 71] width 13 height 22
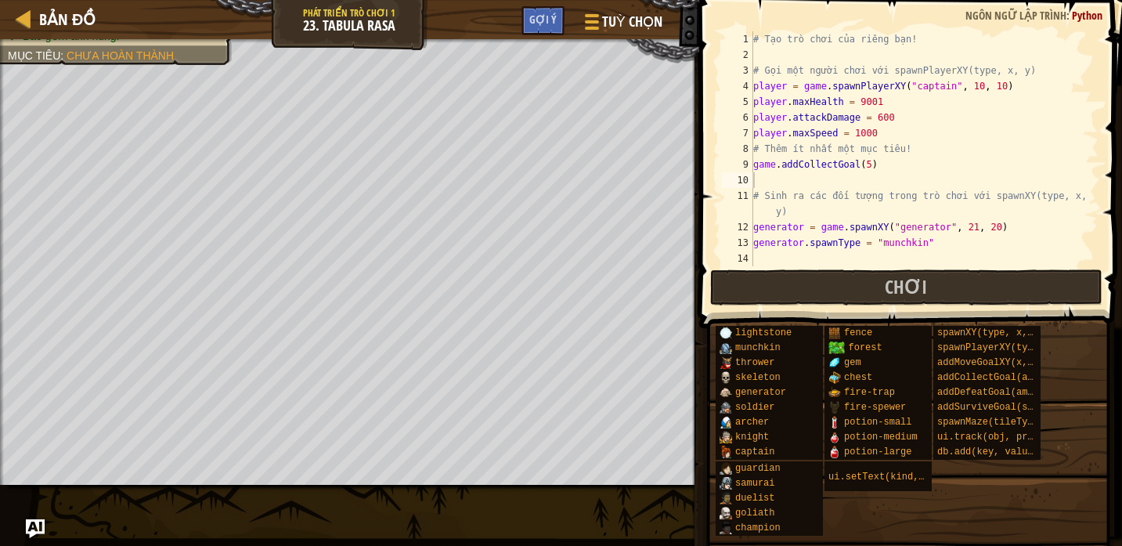
click at [867, 183] on div "# Tạo trò chơi của riêng bạn! # Gọi một người chơi với spawnPlayerXY(type, x, y…" at bounding box center [924, 164] width 348 height 266
paste textarea "game.addDefeatGoal()"
click at [860, 181] on div "# Tạo trò chơi của riêng bạn! # Gọi một người chơi với spawnPlayerXY(type, x, y…" at bounding box center [924, 164] width 348 height 266
type textarea "game.addDefeatGoal(5)"
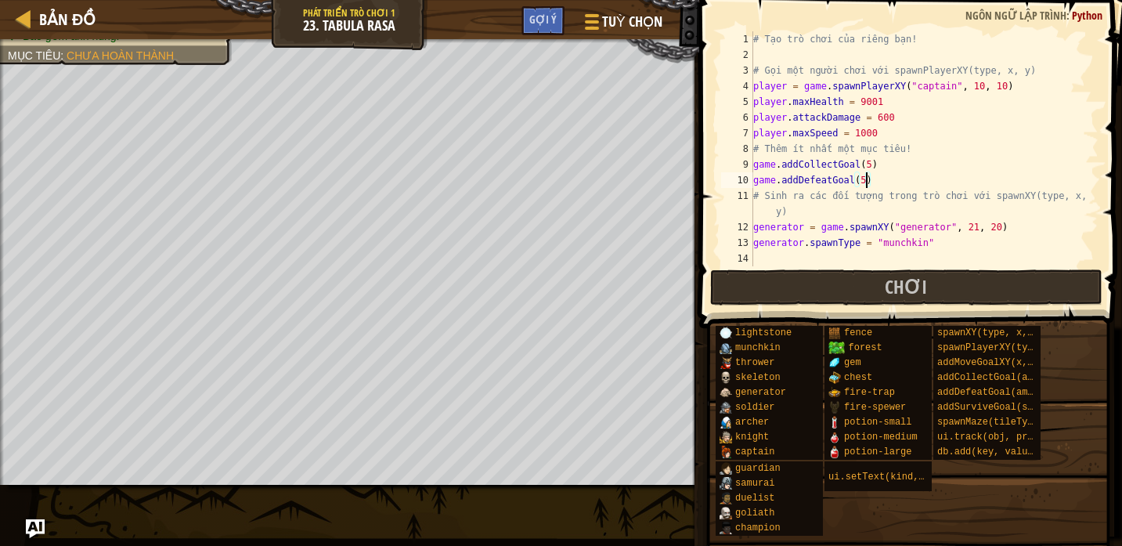
click at [889, 182] on div "# Tạo trò chơi của riêng bạn! # Gọi một người chơi với spawnPlayerXY(type, x, y…" at bounding box center [924, 164] width 348 height 266
click at [810, 253] on div "# Tạo trò chơi của riêng bạn! # Gọi một người chơi với spawnPlayerXY(type, x, y…" at bounding box center [924, 164] width 348 height 266
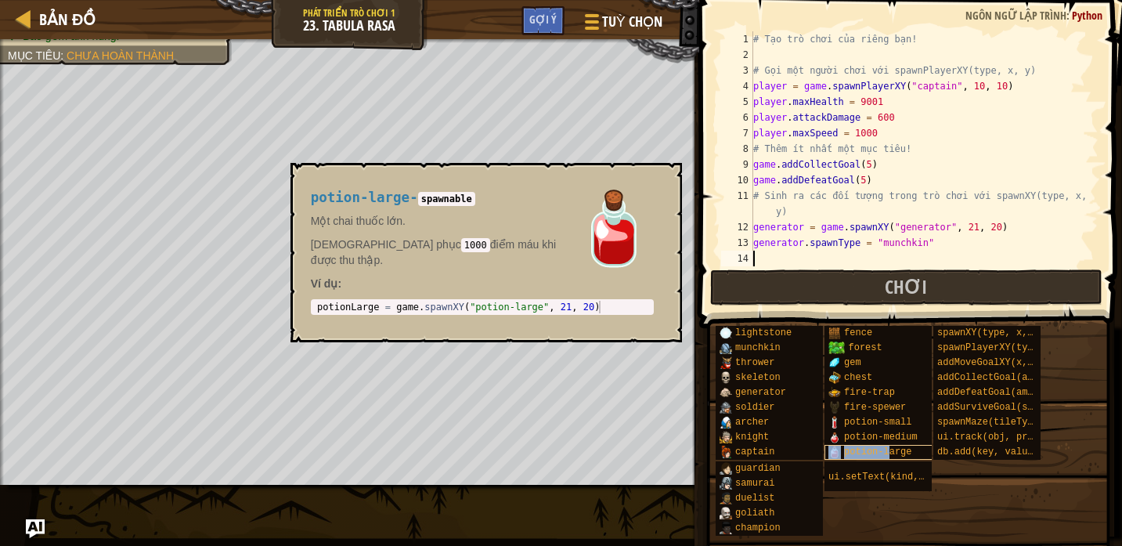
click at [889, 450] on span "potion-large" at bounding box center [877, 451] width 67 height 11
click at [852, 436] on span "potion-medium" at bounding box center [881, 436] width 74 height 11
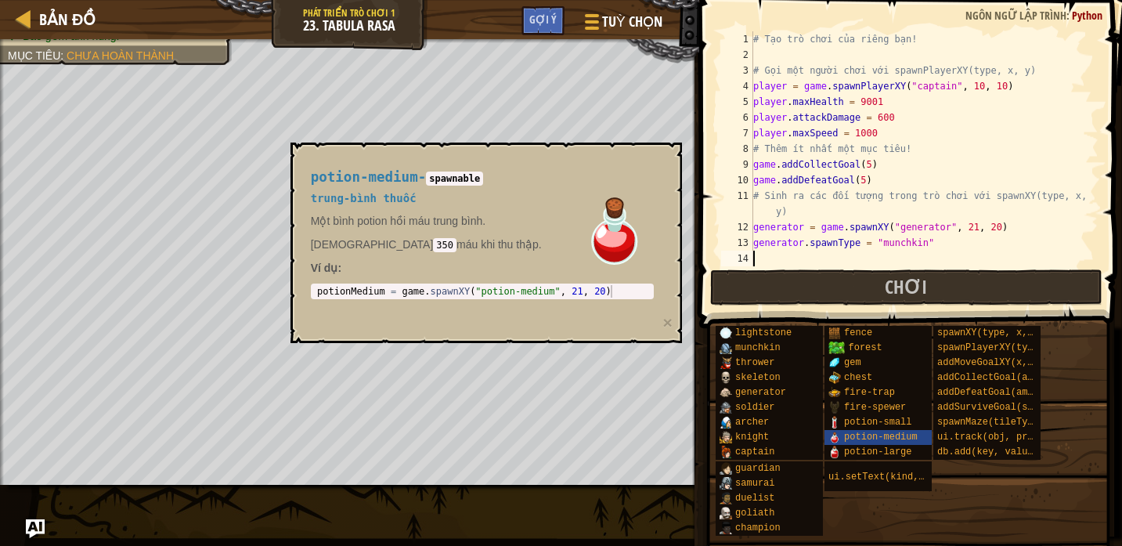
type textarea "potionMedium = game.spawnXY("potion-medium", 21, 20)"
drag, startPoint x: 611, startPoint y: 293, endPoint x: 402, endPoint y: 290, distance: 209.0
click at [402, 290] on div "potionMedium = game . spawnXY ( "potion-medium" , 21 , 20 )" at bounding box center [482, 304] width 337 height 38
click at [668, 320] on button "×" at bounding box center [666, 322] width 9 height 16
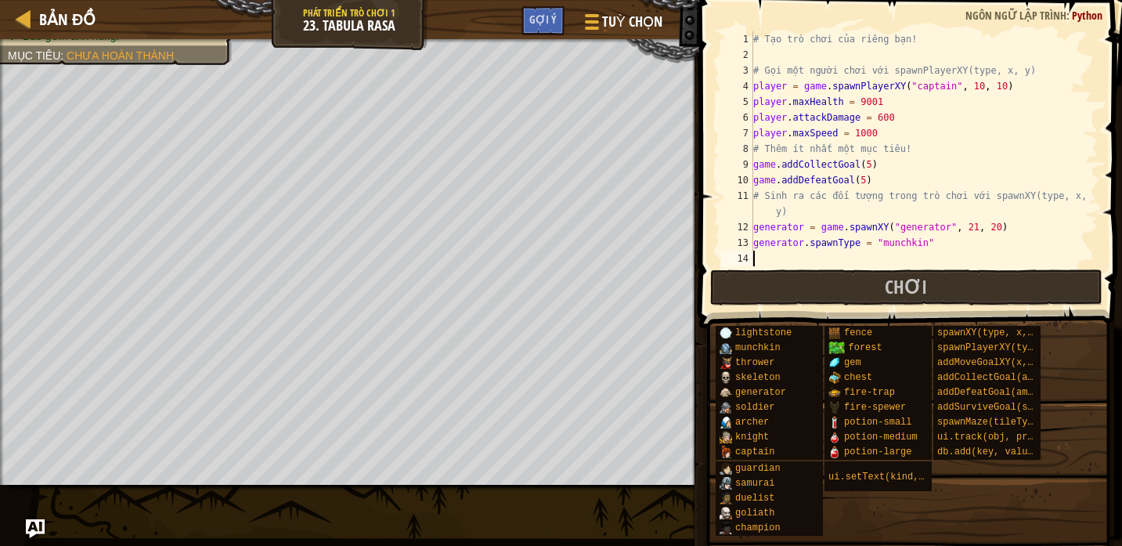
click at [820, 261] on div "# Tạo trò chơi của riêng bạn! # Gọi một người chơi với spawnPlayerXY(type, x, y…" at bounding box center [924, 164] width 348 height 266
paste textarea "game.spawnXY("potion-medium", 21, 20)"
type textarea "game.spawnXY("potion-medium", 21, 20)"
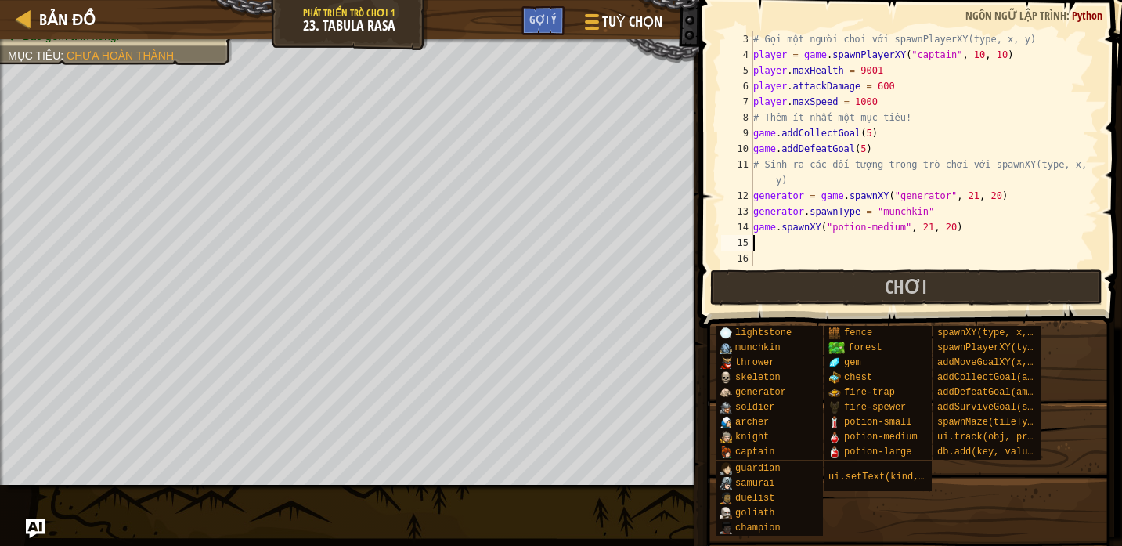
scroll to position [31, 0]
paste textarea "game.spawnXY("potion-medium", 21, 20)"
type textarea "game.spawnXY("potion-medium", 21, 20)"
paste textarea "game.spawnXY("potion-medium", 21, 20)"
type textarea "game.spawnXY("potion-medium", 21, 20)"
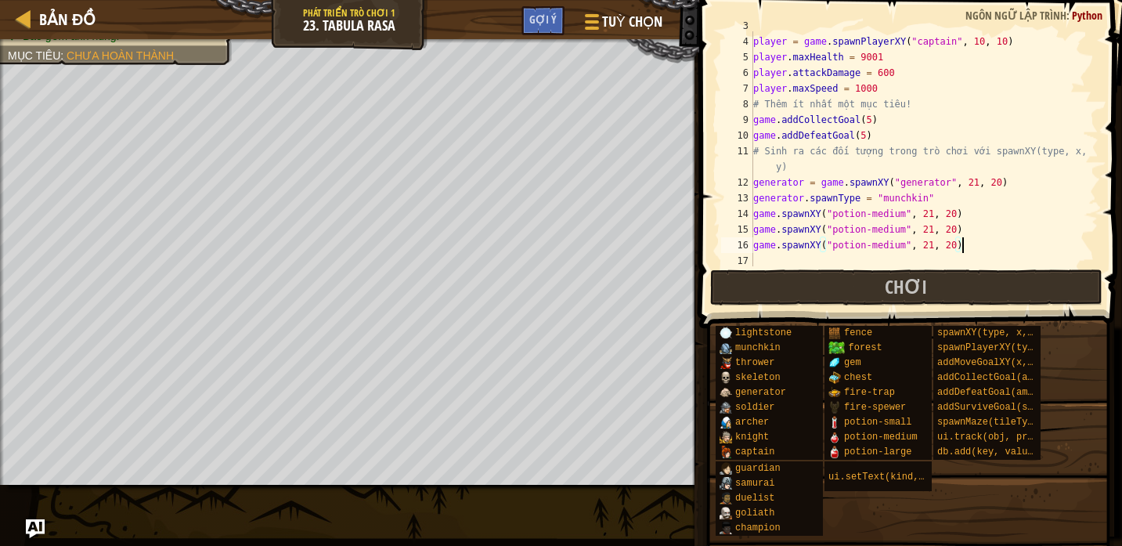
scroll to position [47, 0]
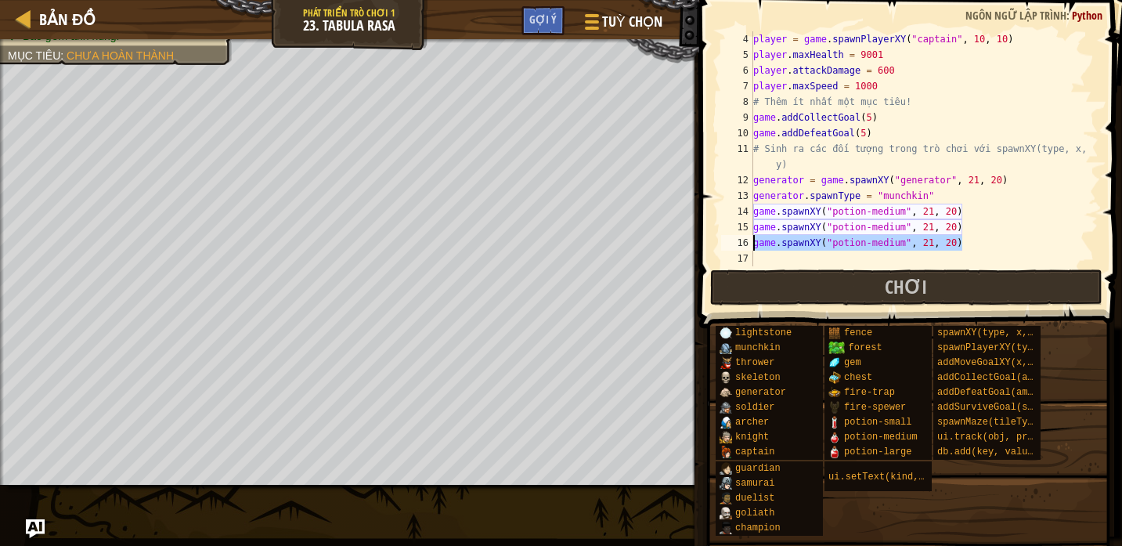
drag, startPoint x: 971, startPoint y: 244, endPoint x: 739, endPoint y: 246, distance: 231.7
click at [739, 246] on div "game.spawnXY("potion-medium", 21, 20) 4 5 6 7 8 9 10 11 12 13 14 15 16 17 playe…" at bounding box center [908, 148] width 380 height 235
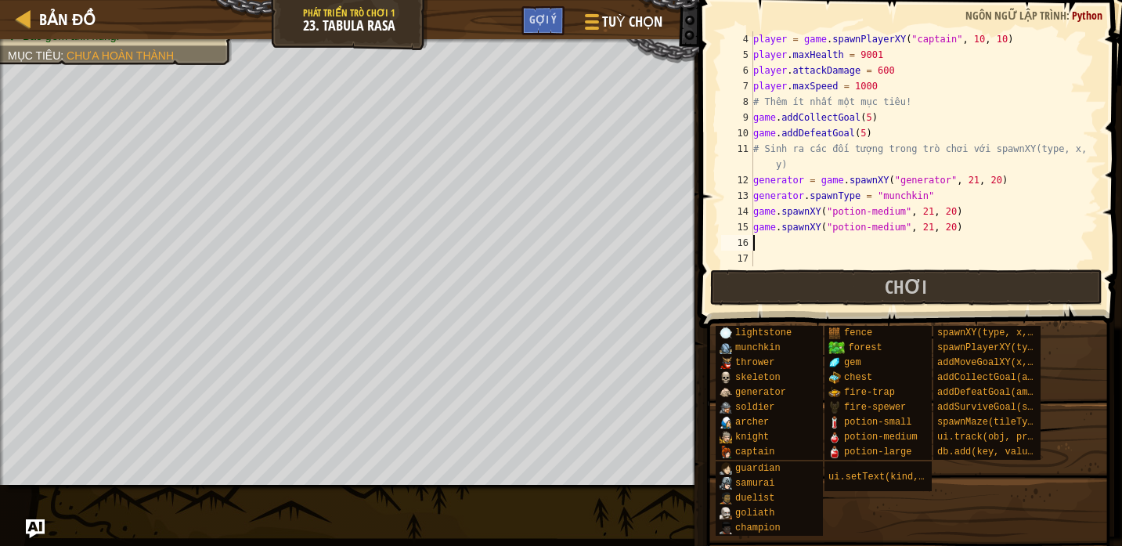
type textarea "game.spawnXY("potion-medium", 21, 20)"
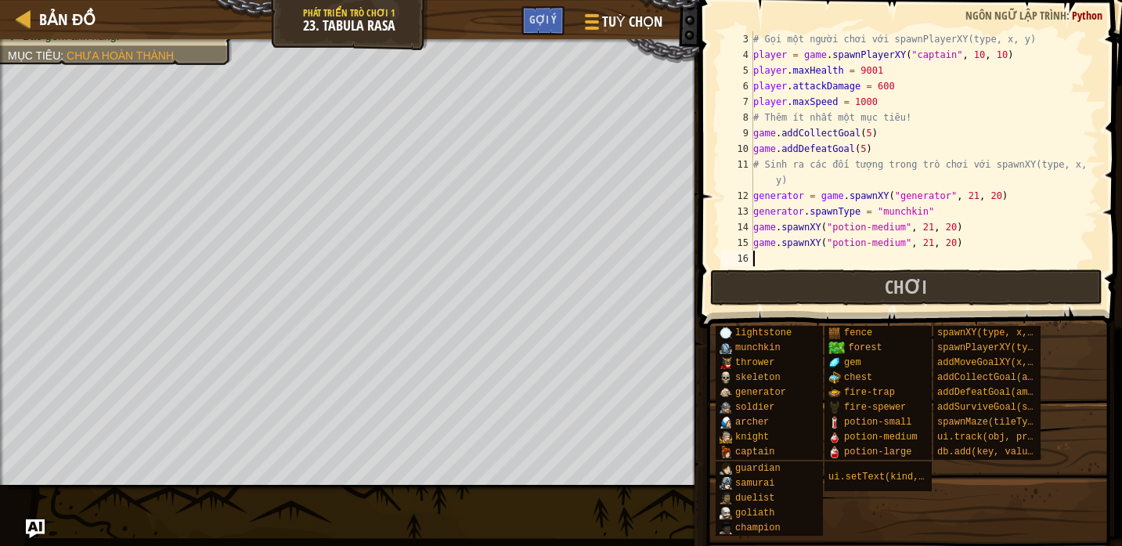
type textarea "game.spawnXY("potion-medium", 21, 20)"
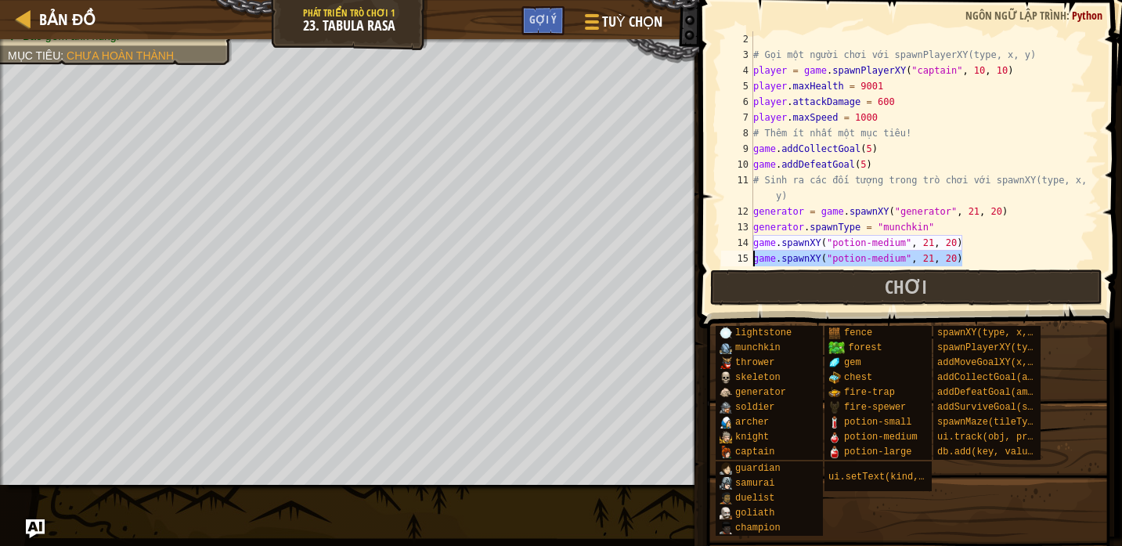
drag, startPoint x: 966, startPoint y: 261, endPoint x: 742, endPoint y: 254, distance: 224.0
click at [742, 254] on div "game.spawnXY("potion-medium", 21, 20) 2 3 4 5 6 7 8 9 10 11 12 13 14 15 16 # Gọ…" at bounding box center [908, 148] width 380 height 235
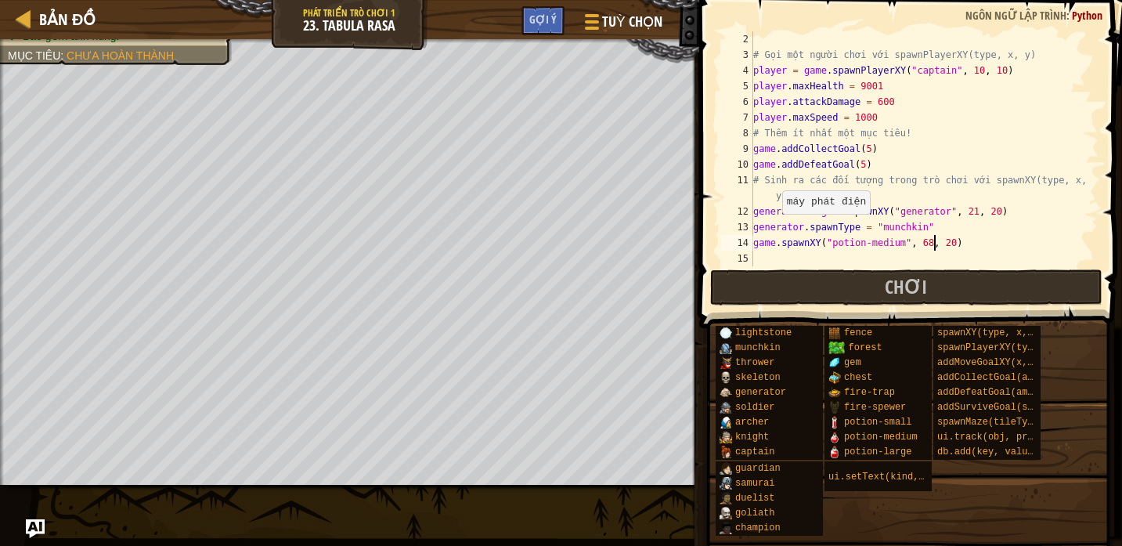
scroll to position [7, 15]
type textarea "game.spawnXY("potion-medium", 68, 57)"
click at [902, 257] on div "# Gọi một người chơi với spawnPlayerXY(type, x, y) player = game . spawnPlayerX…" at bounding box center [924, 164] width 348 height 266
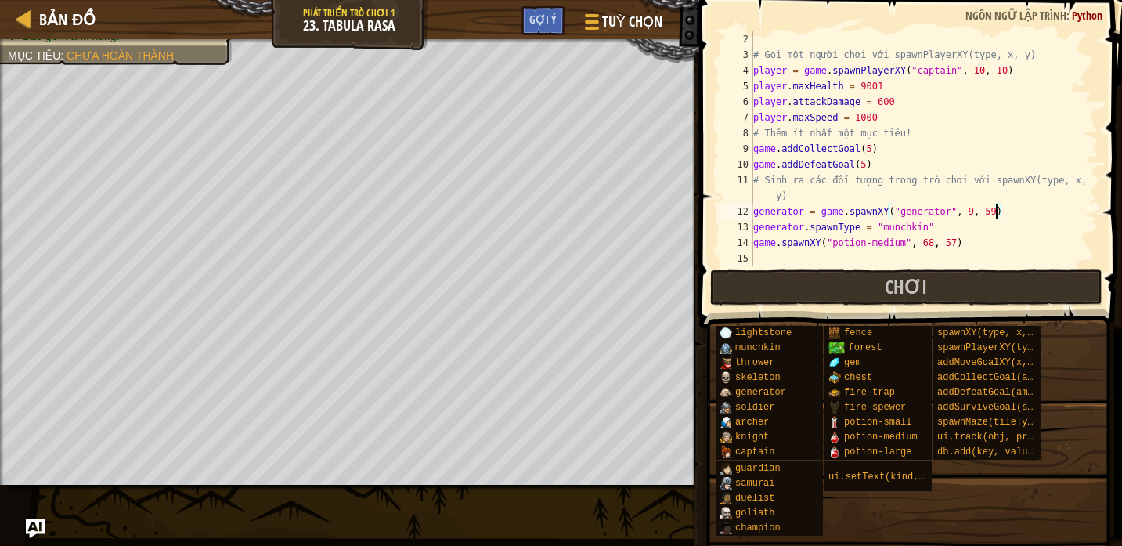
click at [982, 237] on div "# Gọi một người chơi với spawnPlayerXY(type, x, y) player = game . spawnPlayerX…" at bounding box center [924, 164] width 348 height 266
type textarea "game.spawnXY("potion-medium", 68, 57)"
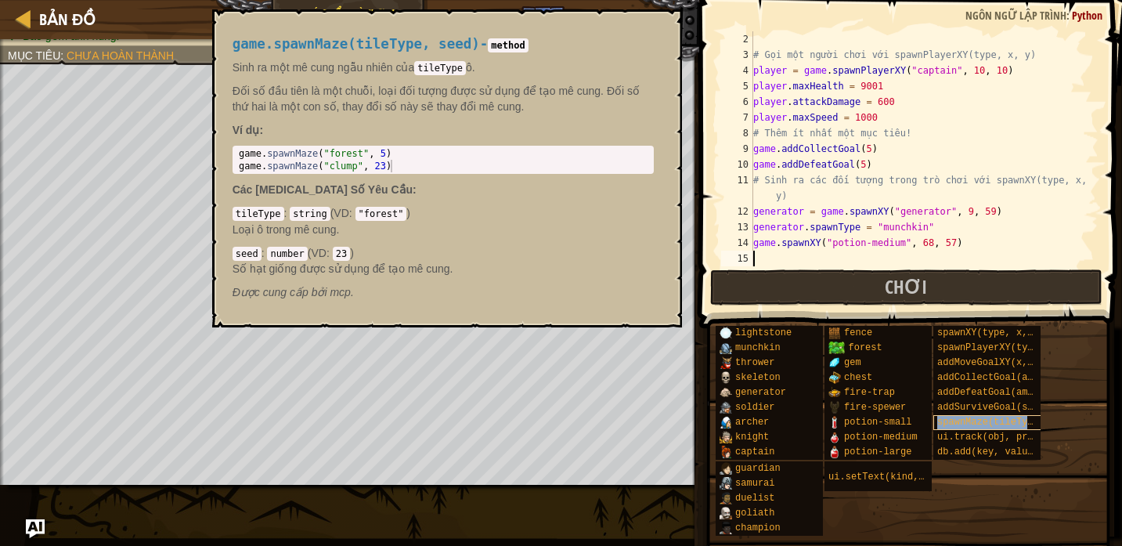
click at [998, 419] on span "spawnMaze(tileType, seed)" at bounding box center [1007, 421] width 141 height 11
drag, startPoint x: 393, startPoint y: 154, endPoint x: 235, endPoint y: 153, distance: 158.1
click at [236, 153] on div "game . spawnMaze ( "forest" , 5 ) game . spawnMaze ( "clump" , 23 )" at bounding box center [443, 172] width 415 height 50
drag, startPoint x: 400, startPoint y: 165, endPoint x: 234, endPoint y: 162, distance: 166.0
click at [234, 162] on div "game.spawnMaze("forest", 5) 1 2 game . spawnMaze ( "forest" , 5 ) game . spawnM…" at bounding box center [443, 160] width 421 height 28
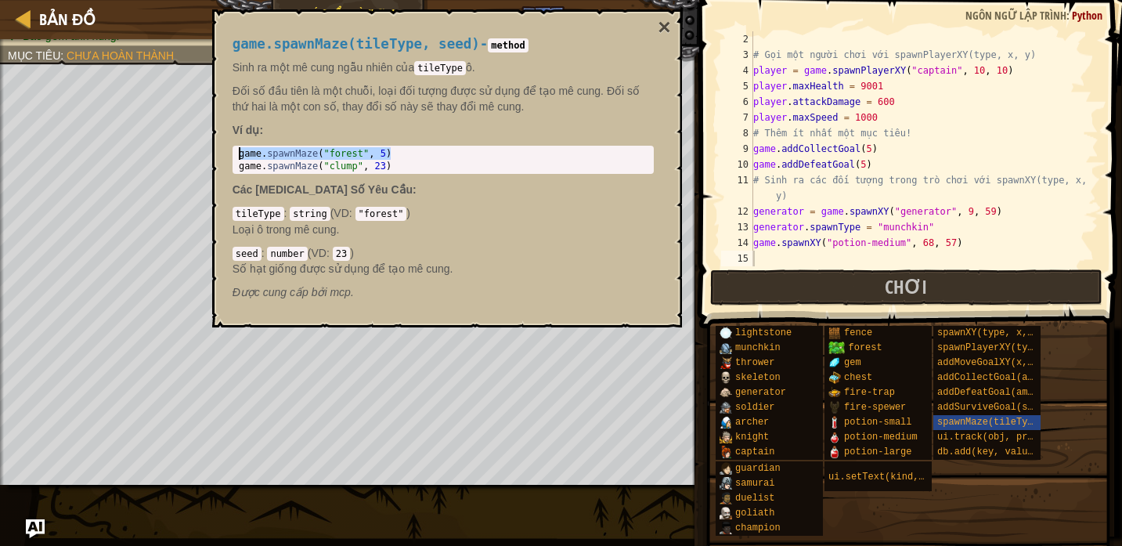
drag, startPoint x: 397, startPoint y: 152, endPoint x: 219, endPoint y: 160, distance: 177.9
click at [218, 160] on div "game.spawnMaze(tileType, seed) - method Sinh ra một mê cung ngẫu nhiên của tile…" at bounding box center [447, 168] width 470 height 318
type textarea "game.spawnMaze("forest", 5)"
click at [666, 26] on button "×" at bounding box center [664, 27] width 13 height 22
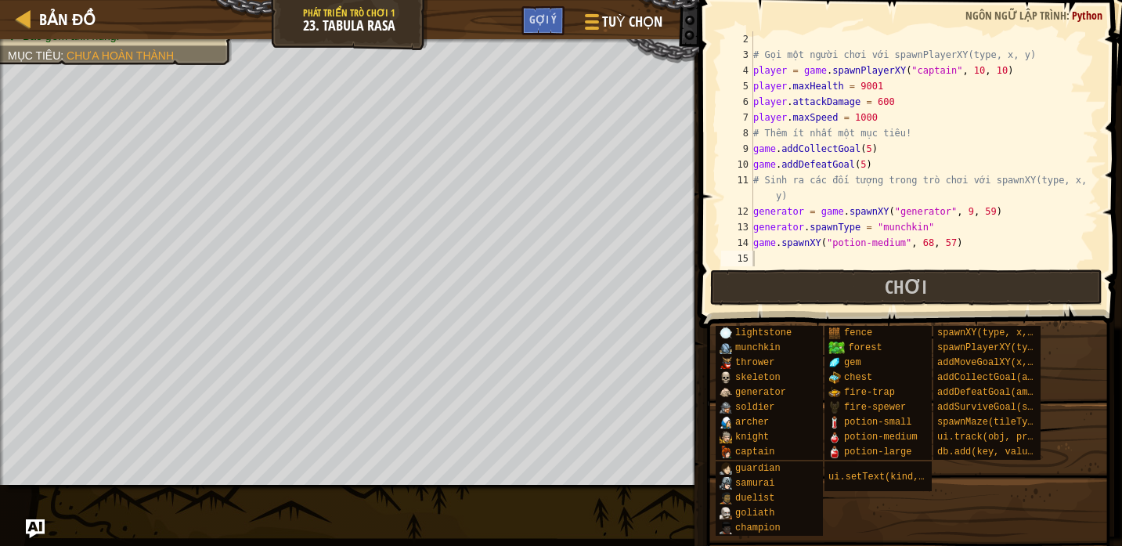
click at [797, 254] on div "# Gọi một người chơi với spawnPlayerXY(type, x, y) player = game . spawnPlayerX…" at bounding box center [924, 164] width 348 height 266
paste textarea "game.spawnMaze("forest", 5)"
click at [899, 257] on div "# Gọi một người chơi với spawnPlayerXY(type, x, y) player = game . spawnPlayerX…" at bounding box center [924, 164] width 348 height 266
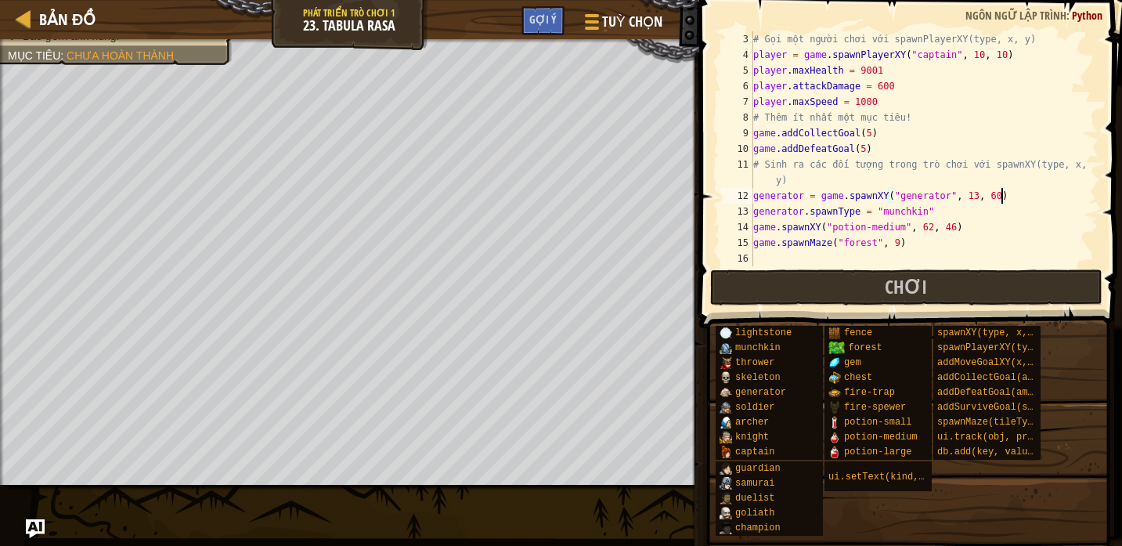
scroll to position [31, 0]
drag, startPoint x: 753, startPoint y: 239, endPoint x: 916, endPoint y: 240, distance: 162.8
click at [916, 240] on div "# Gọi một người chơi với spawnPlayerXY(type, x, y) player = game . spawnPlayerX…" at bounding box center [924, 164] width 348 height 266
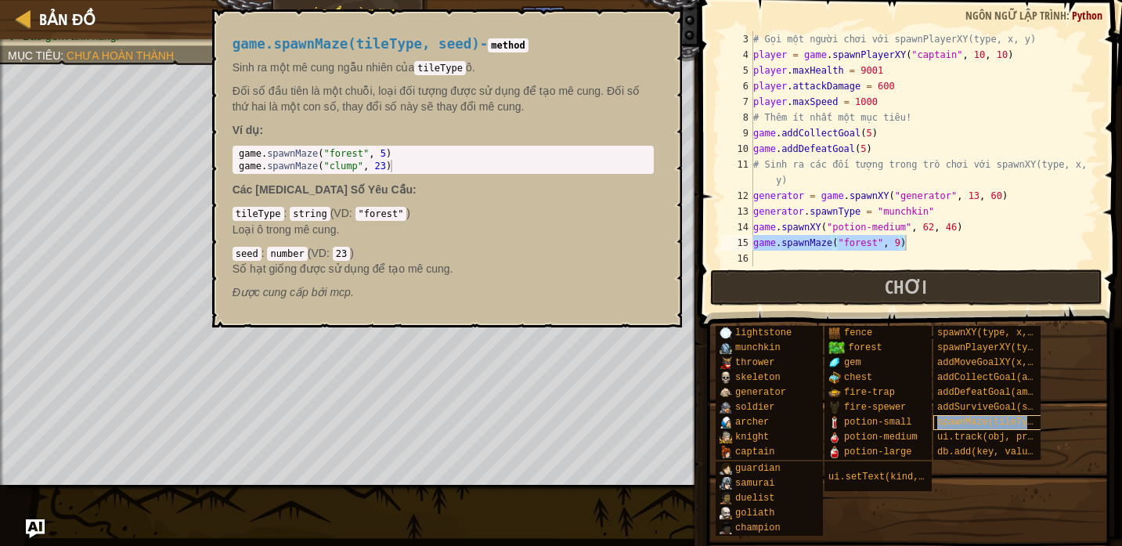
click at [1022, 425] on span "spawnMaze(tileType, seed)" at bounding box center [1007, 421] width 141 height 11
click at [661, 28] on button "×" at bounding box center [664, 27] width 13 height 22
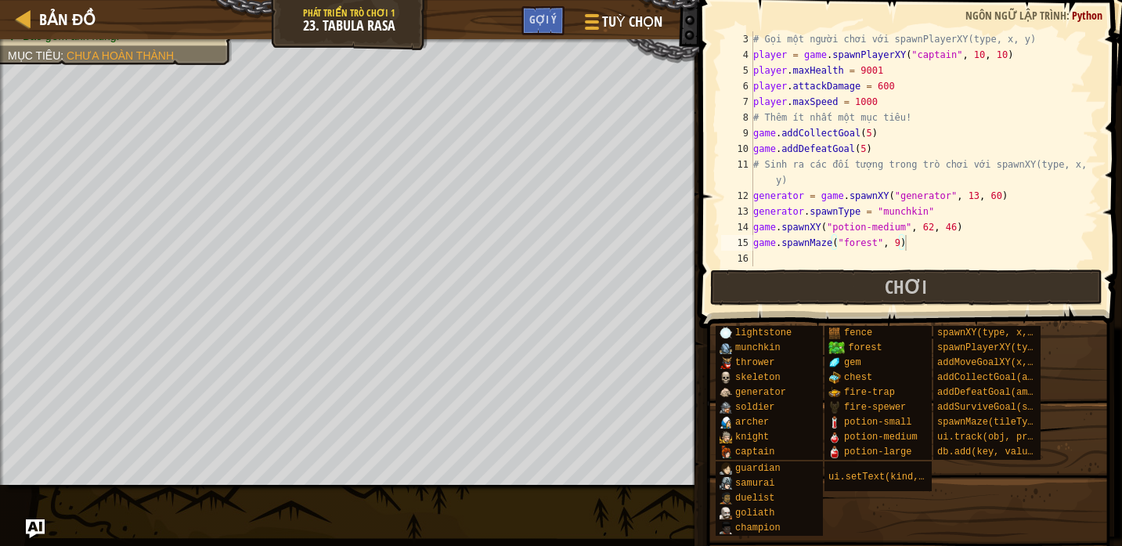
click at [900, 239] on div "# Gọi một người chơi với spawnPlayerXY(type, x, y) player = game . spawnPlayerX…" at bounding box center [924, 164] width 348 height 266
paste textarea "123"
drag, startPoint x: 910, startPoint y: 243, endPoint x: 895, endPoint y: 242, distance: 15.0
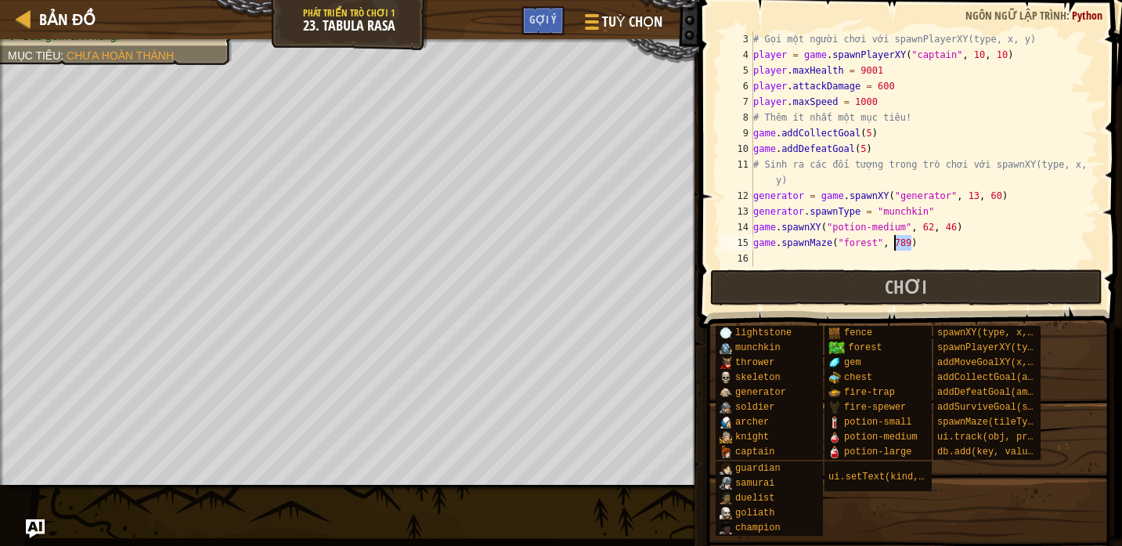
click at [895, 242] on div "# Gọi một người chơi với spawnPlayerXY(type, x, y) player = game . spawnPlayerX…" at bounding box center [924, 164] width 348 height 266
paste textarea "1000"
drag, startPoint x: 914, startPoint y: 243, endPoint x: 892, endPoint y: 243, distance: 21.9
click at [892, 243] on div "# Gọi một người chơi với spawnPlayerXY(type, x, y) player = game . spawnPlayerX…" at bounding box center [924, 164] width 348 height 266
paste textarea "99999"
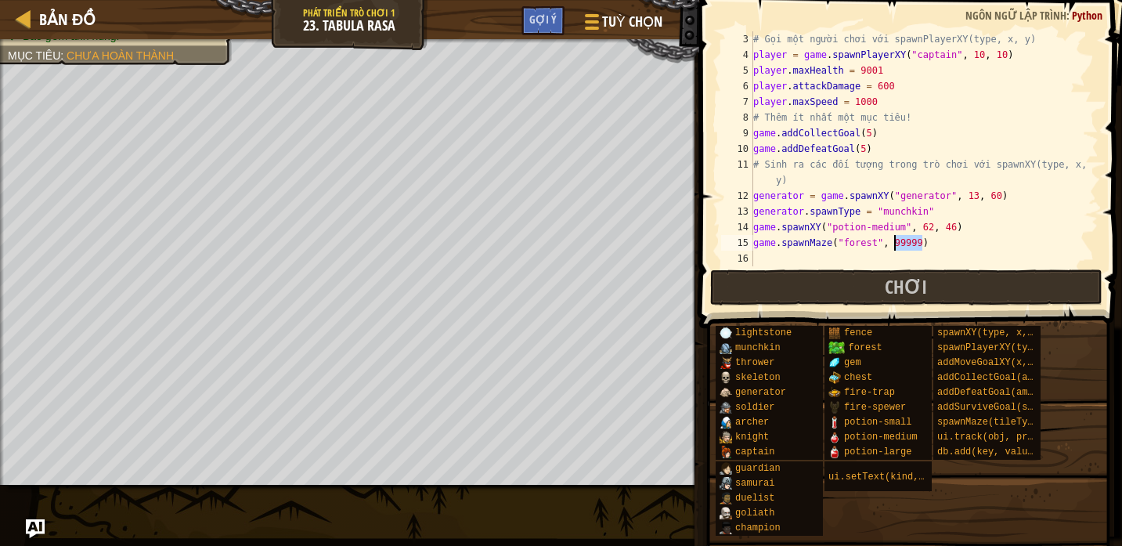
drag, startPoint x: 923, startPoint y: 247, endPoint x: 895, endPoint y: 243, distance: 28.5
click at [896, 243] on div "# Gọi một người chơi với spawnPlayerXY(type, x, y) player = game . spawnPlayerX…" at bounding box center [924, 164] width 348 height 266
paste textarea "31415"
click at [948, 240] on div "# Gọi một người chơi với spawnPlayerXY(type, x, y) player = game . spawnPlayerX…" at bounding box center [924, 164] width 348 height 266
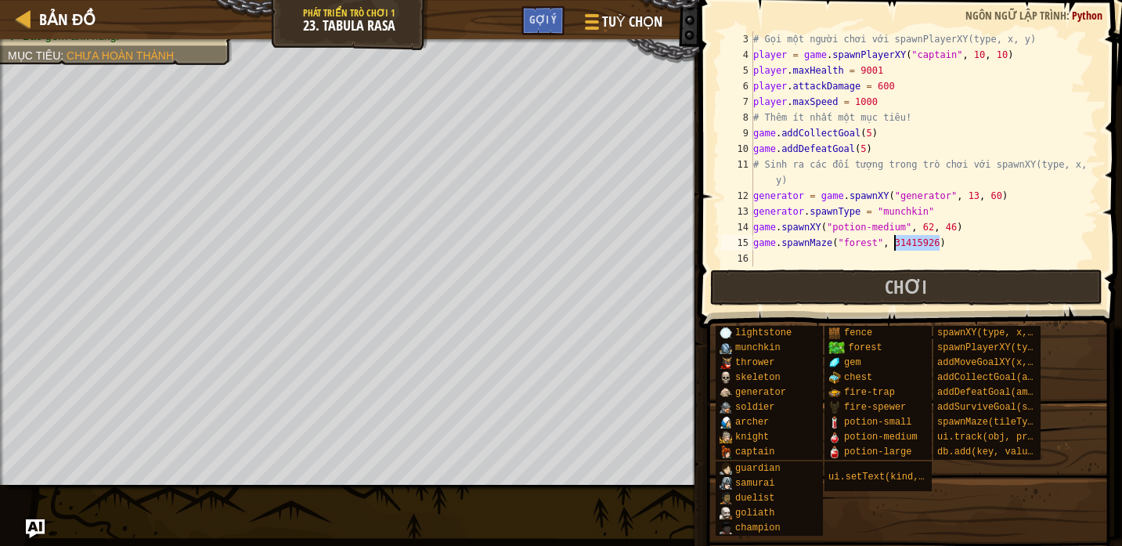
drag, startPoint x: 939, startPoint y: 243, endPoint x: 892, endPoint y: 240, distance: 46.3
click at [892, 240] on div "# Gọi một người chơi với spawnPlayerXY(type, x, y) player = game . spawnPlayerX…" at bounding box center [924, 164] width 348 height 266
drag, startPoint x: 941, startPoint y: 243, endPoint x: 895, endPoint y: 239, distance: 46.4
click at [895, 239] on div "# Gọi một người chơi với spawnPlayerXY(type, x, y) player = game . spawnPlayerX…" at bounding box center [924, 164] width 348 height 266
paste textarea "8675309"
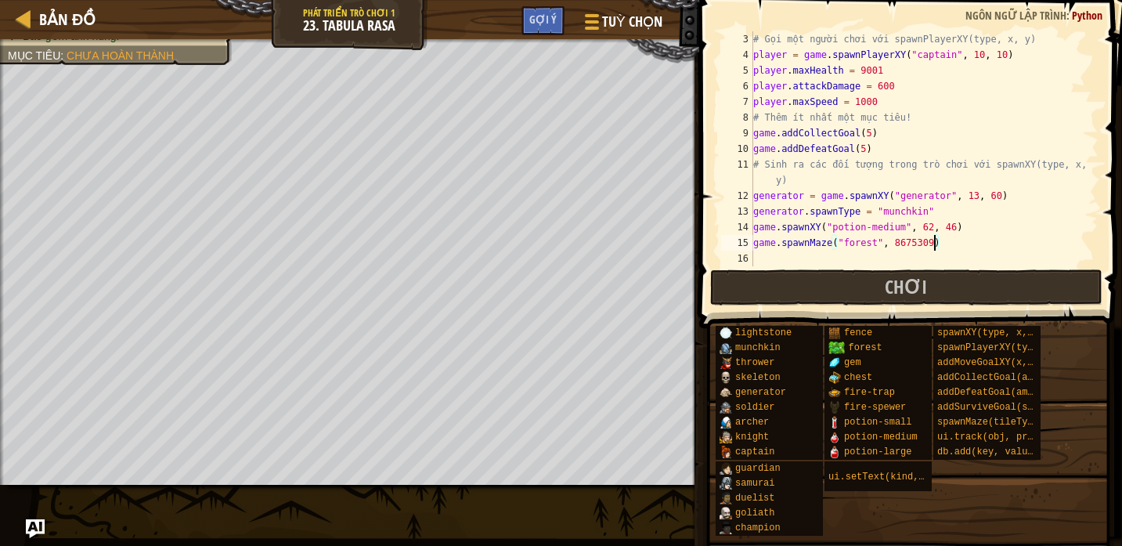
type textarea "game.spawnMaze("forest", 31415926)"
click at [968, 245] on div "# Gọi một người chơi với spawnPlayerXY(type, x, y) player = game . spawnPlayerX…" at bounding box center [924, 164] width 348 height 266
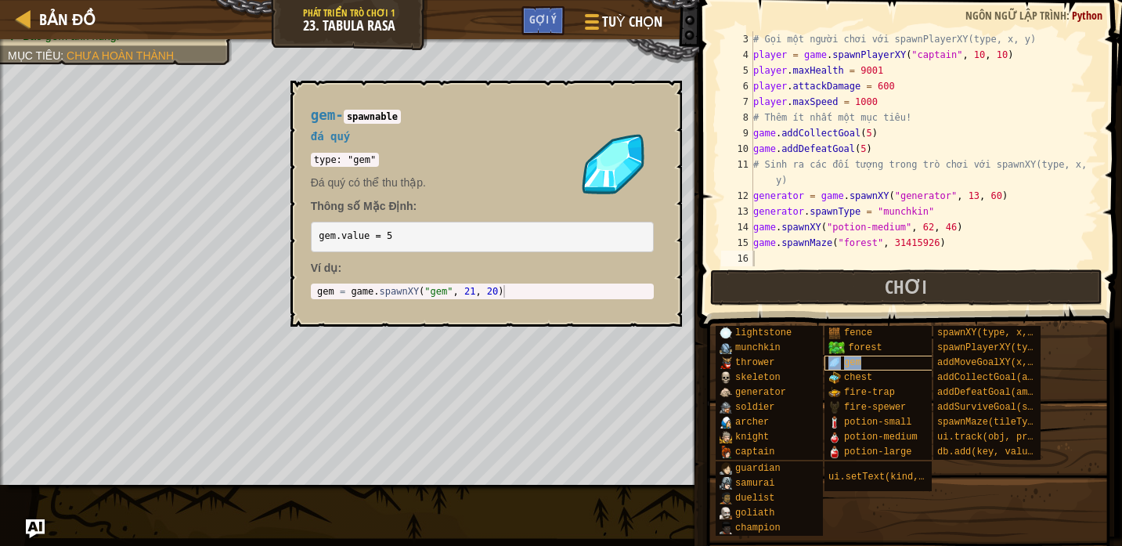
click at [877, 359] on div "gem" at bounding box center [880, 362] width 112 height 15
type textarea "gem = game.spawnXY("gem", 21, 20)"
click at [280, 0] on body "Bản đồ Phát triển trò chơi 1 23. Tabula Rasa Tuỳ chọn Xong Gợi ý 1 הההההההההההה…" at bounding box center [561, 0] width 1122 height 0
click at [665, 102] on button "×" at bounding box center [664, 99] width 13 height 22
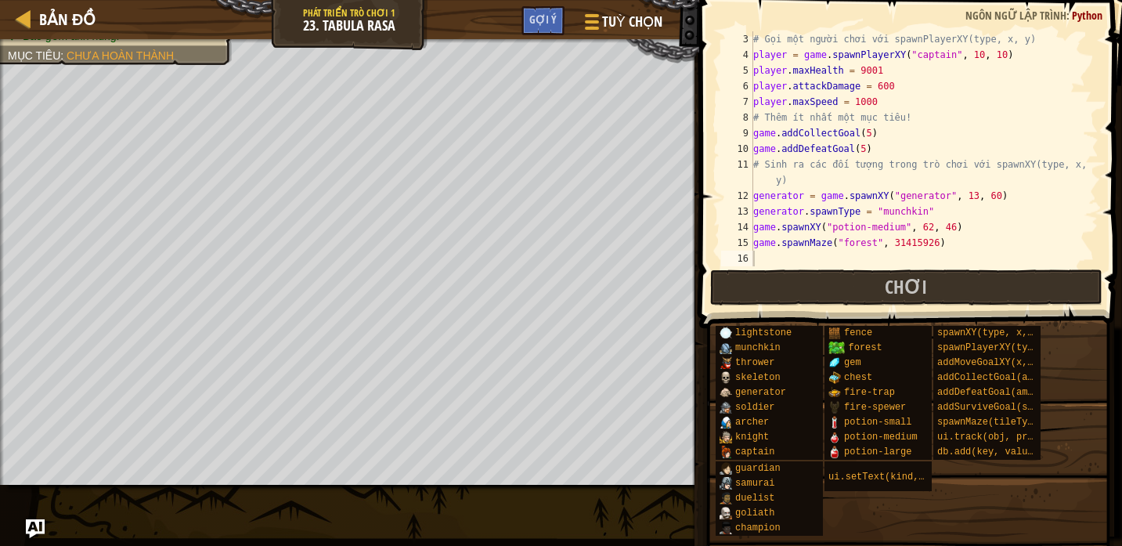
click at [800, 259] on div "# Gọi một người chơi với spawnPlayerXY(type, x, y) player = game . spawnPlayerX…" at bounding box center [924, 164] width 348 height 266
paste textarea "gem = game.spawnXY("gem", 21, 20)"
type textarea "gem = game.spawnXY("gem", 21, 20)"
paste textarea "gem = game.spawnXY("gem", 21, 20)"
type textarea "gem = game.spawnXY("gem", 21, 20)"
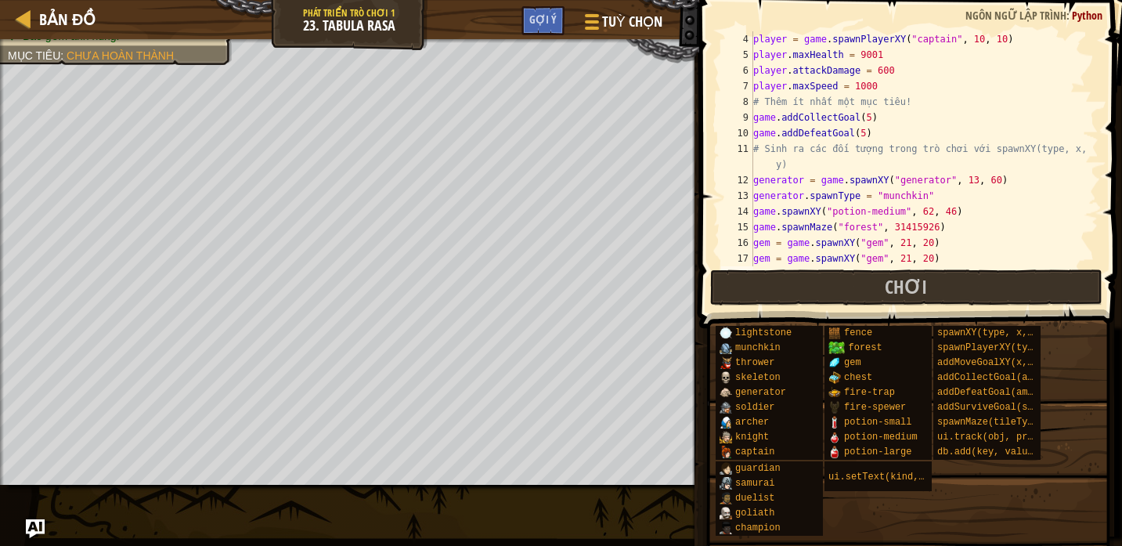
paste textarea "gem = game.spawnXY("gem", 21, 20)"
type textarea "gem = game.spawnXY("gem", 21, 20)"
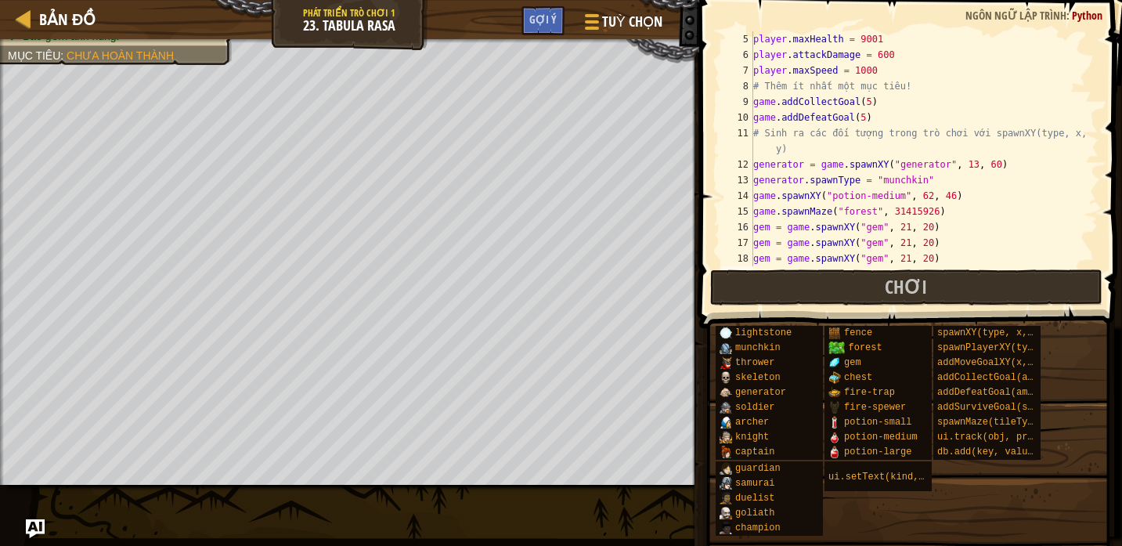
paste textarea "gem = game.spawnXY("gem", 21, 20)"
type textarea "gem = game.spawnXY("gem", 21, 20)"
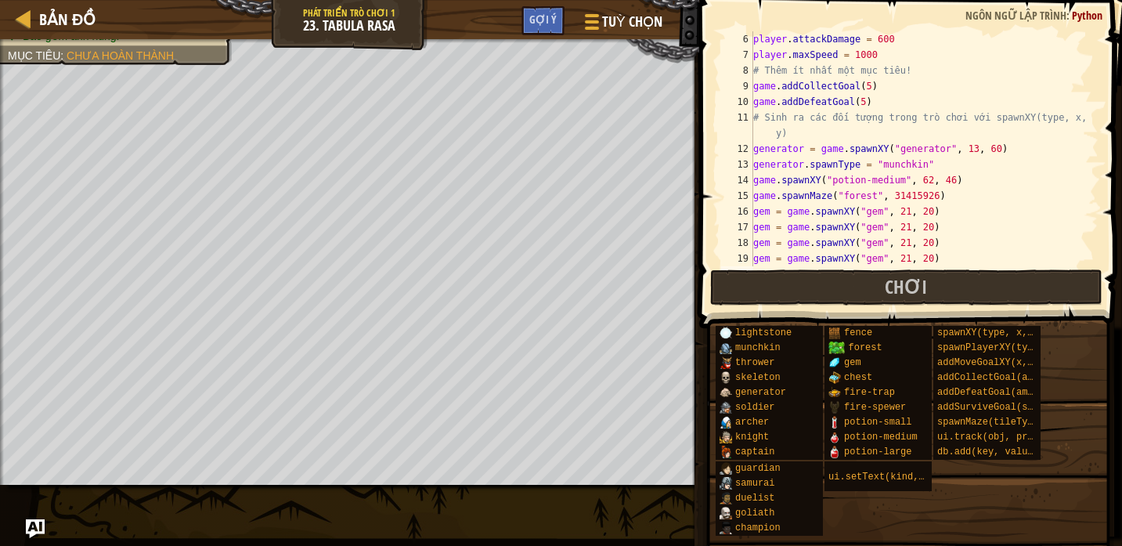
paste textarea "gem = game.spawnXY("gem", 21, 20)"
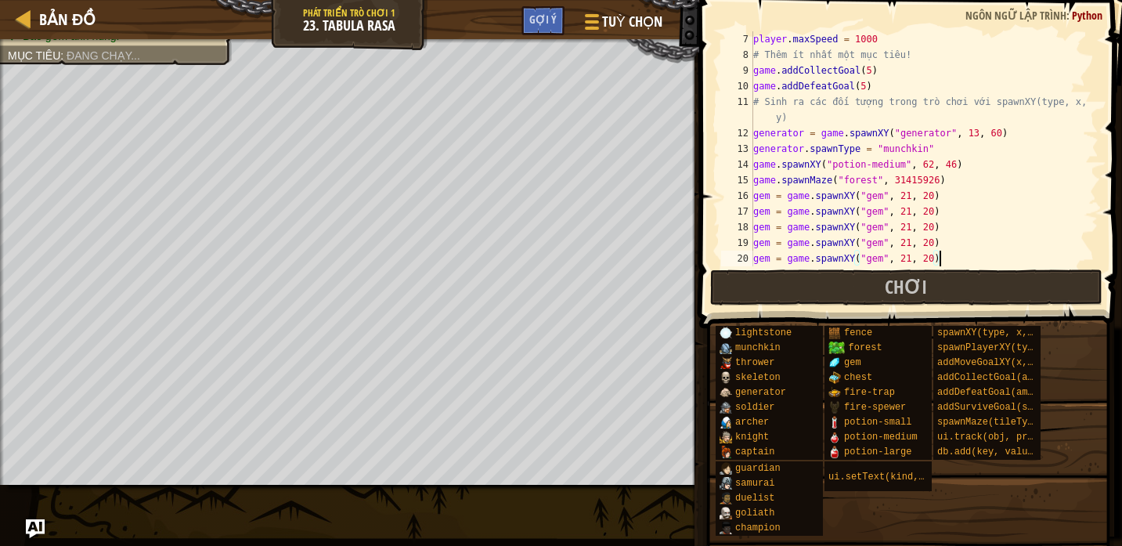
scroll to position [94, 0]
drag, startPoint x: 921, startPoint y: 164, endPoint x: 958, endPoint y: 163, distance: 37.6
click at [958, 163] on div "player . maxSpeed = 1000 # Thêm ít nhất một mục tiêu! game . addCollectGoal ( 5…" at bounding box center [924, 164] width 348 height 266
drag, startPoint x: 898, startPoint y: 196, endPoint x: 931, endPoint y: 195, distance: 32.9
click at [932, 195] on div "player . maxSpeed = 1000 # Thêm ít nhất một mục tiêu! game . addCollectGoal ( 5…" at bounding box center [924, 164] width 348 height 266
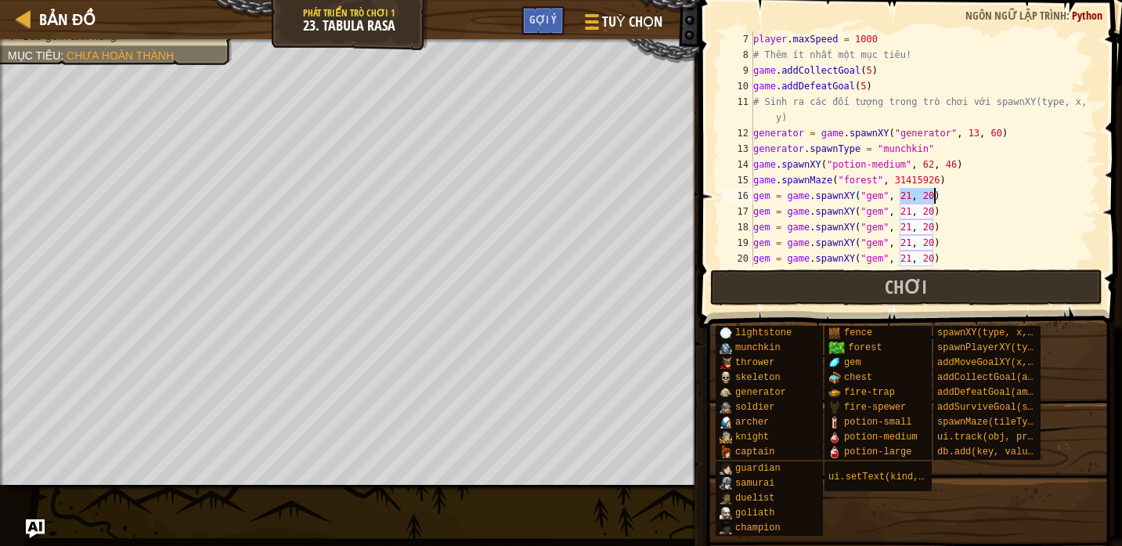
paste textarea "62, 46"
click at [910, 213] on div "player . maxSpeed = 1000 # Thêm ít nhất một mục tiêu! game . addCollectGoal ( 5…" at bounding box center [924, 164] width 348 height 266
type textarea "gem = game.spawnXY("gem", 45, 61)"
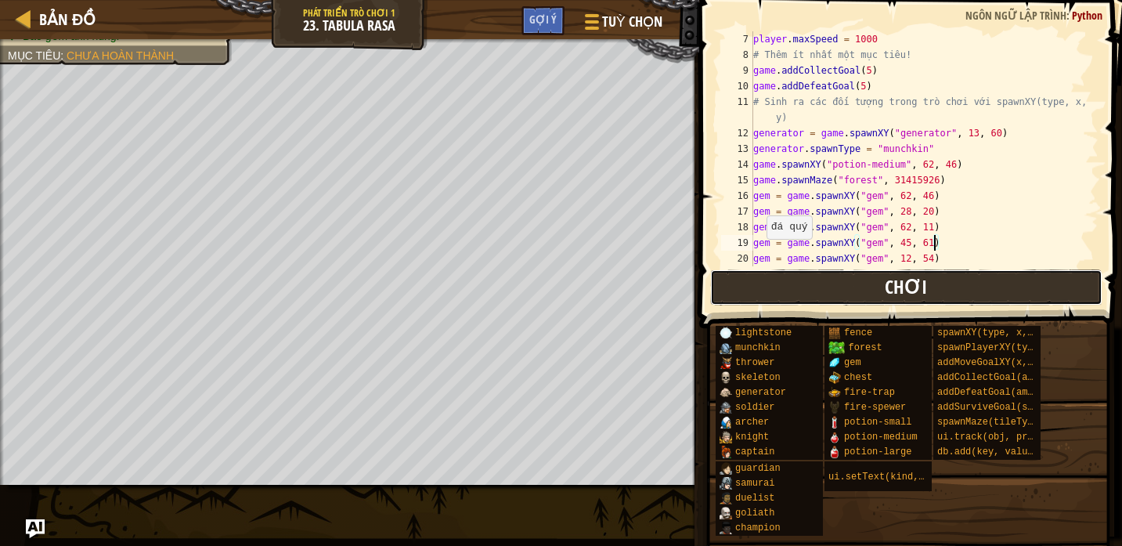
click at [849, 283] on button "Chơi" at bounding box center [906, 287] width 392 height 36
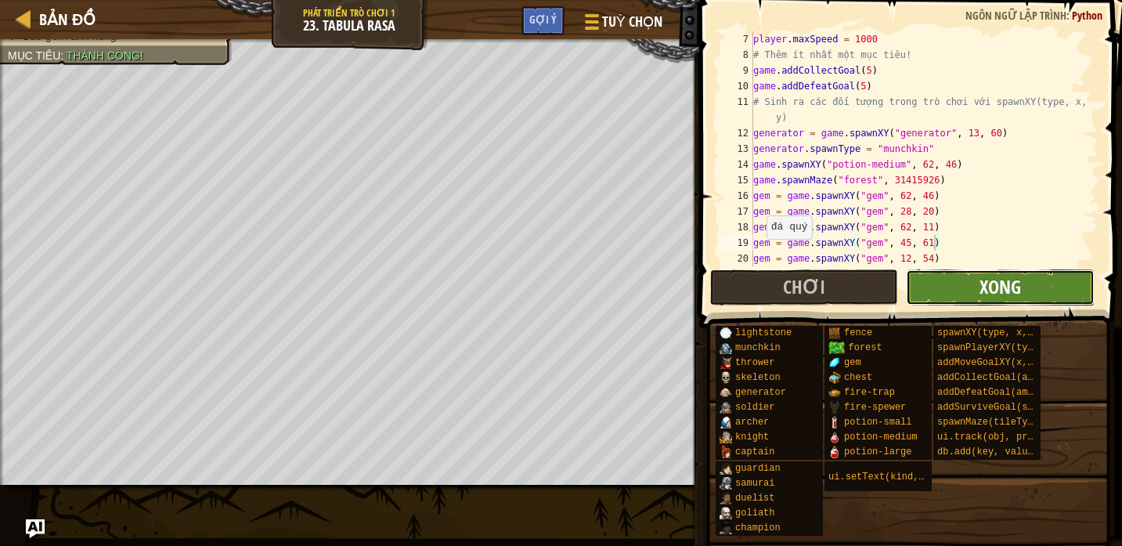
click at [1007, 290] on span "Xong" at bounding box center [999, 286] width 41 height 25
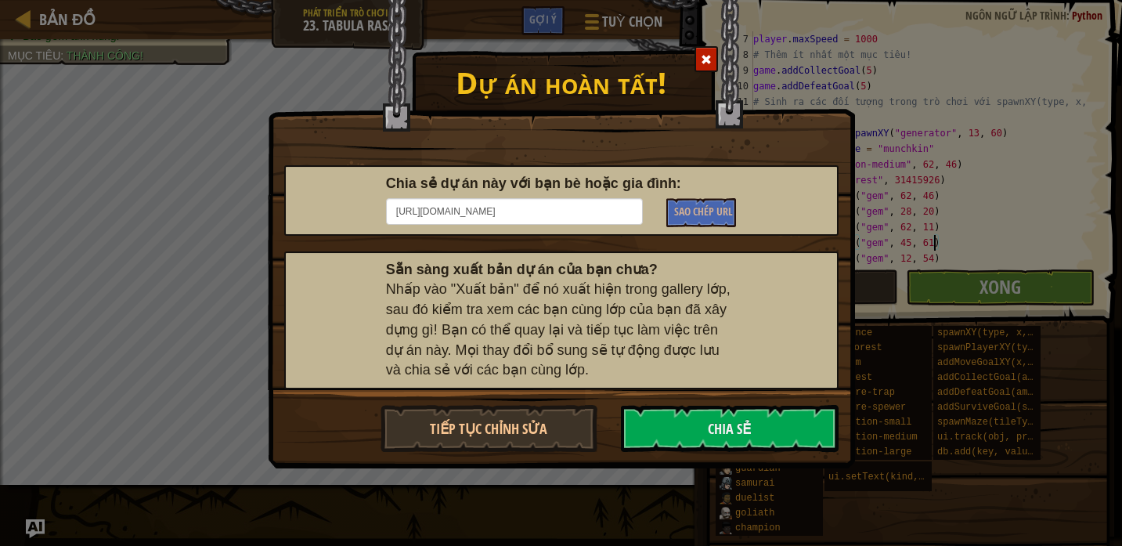
click at [701, 60] on span at bounding box center [706, 59] width 11 height 11
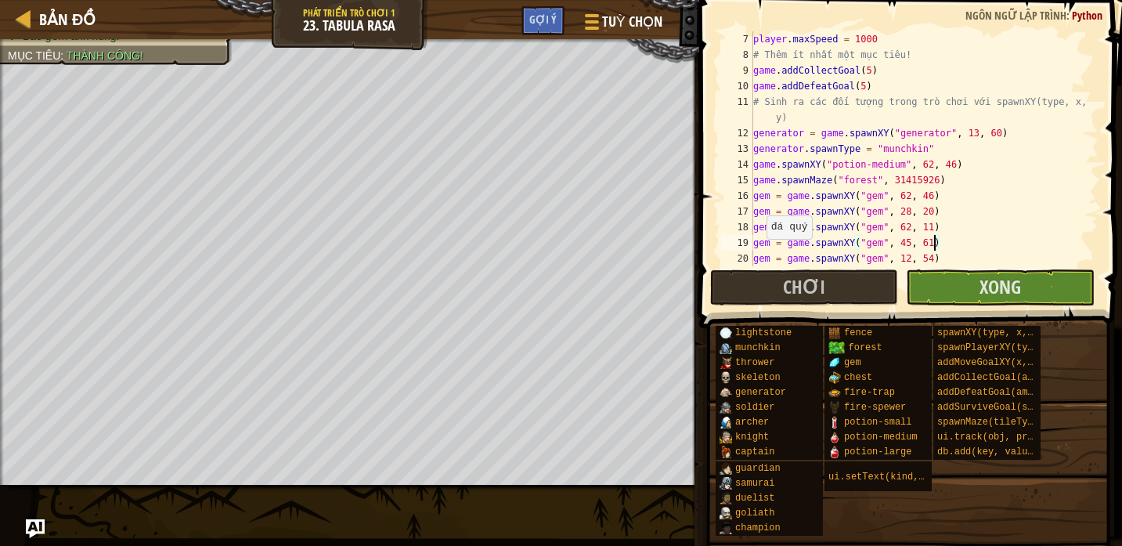
select select "vi"
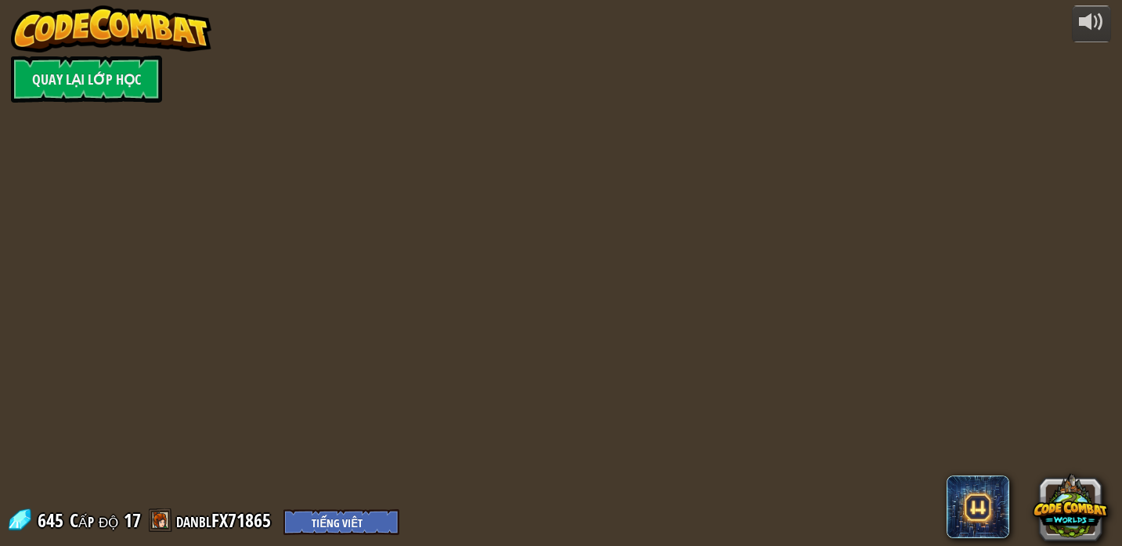
select select "vi"
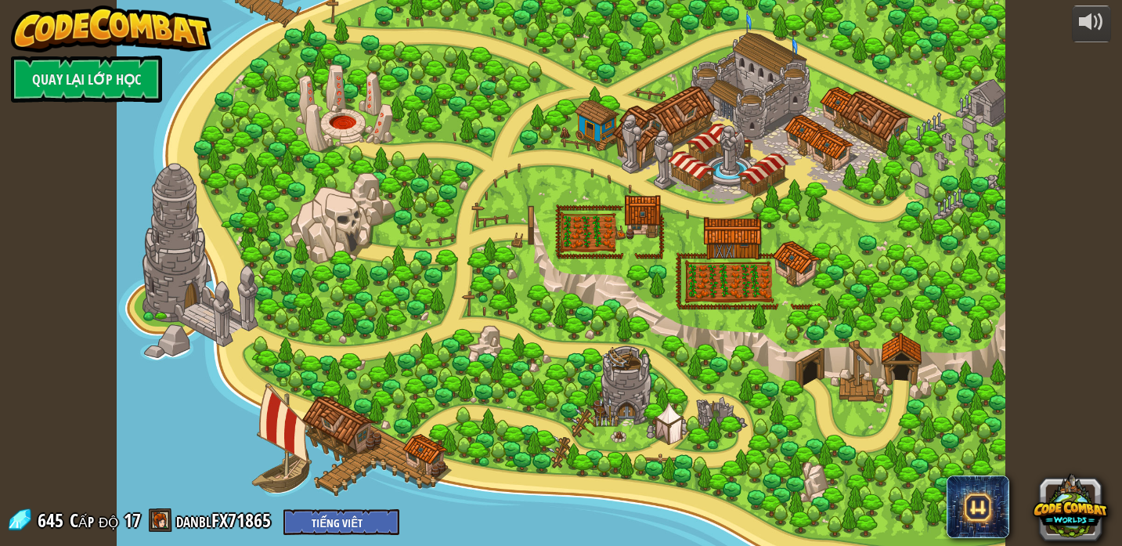
select select "vi"
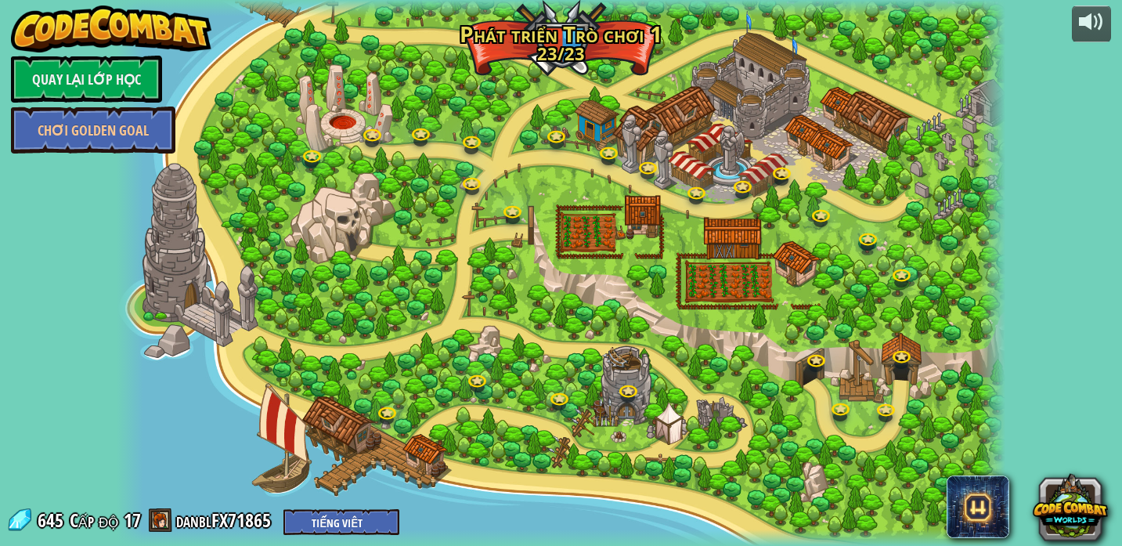
select select "vi"
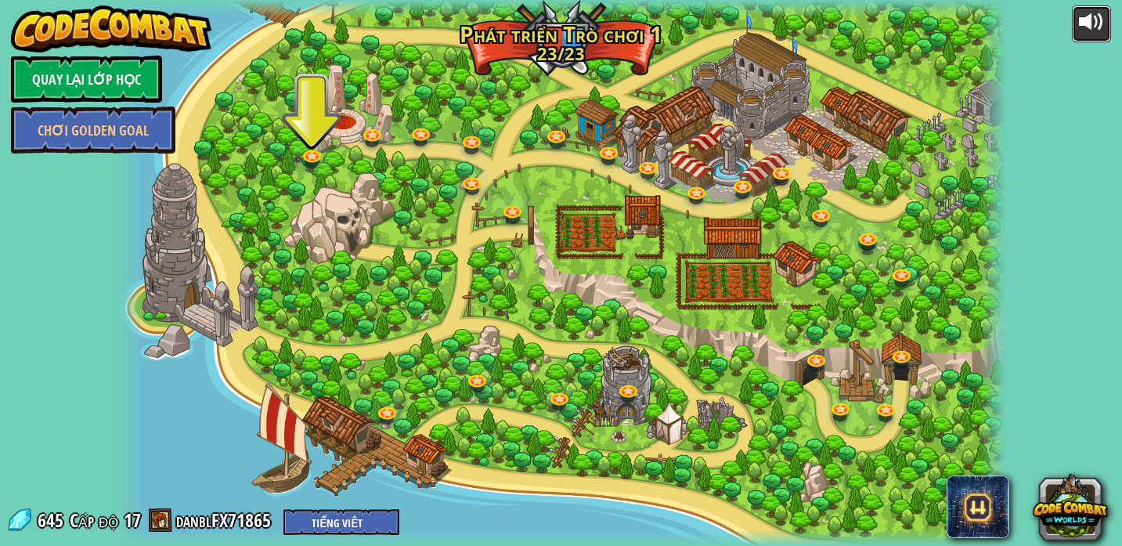
click at [1085, 18] on div at bounding box center [1091, 21] width 25 height 25
click at [1086, 17] on div at bounding box center [1091, 21] width 25 height 25
click at [1087, 22] on div at bounding box center [1091, 21] width 25 height 25
